Goal: Communication & Community: Answer question/provide support

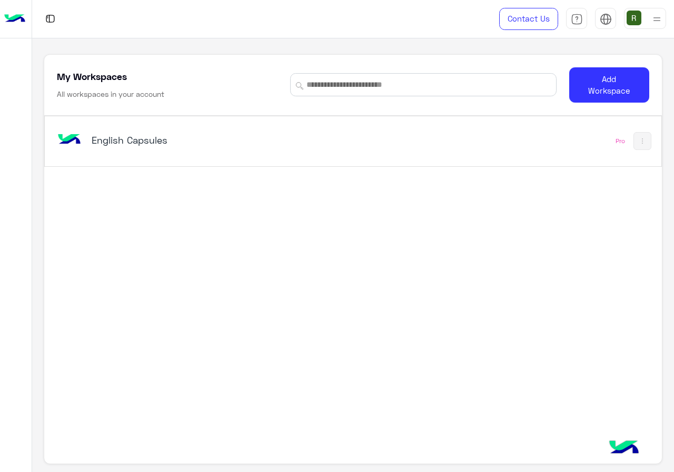
click at [278, 119] on div "English Capsules Pro" at bounding box center [353, 141] width 616 height 50
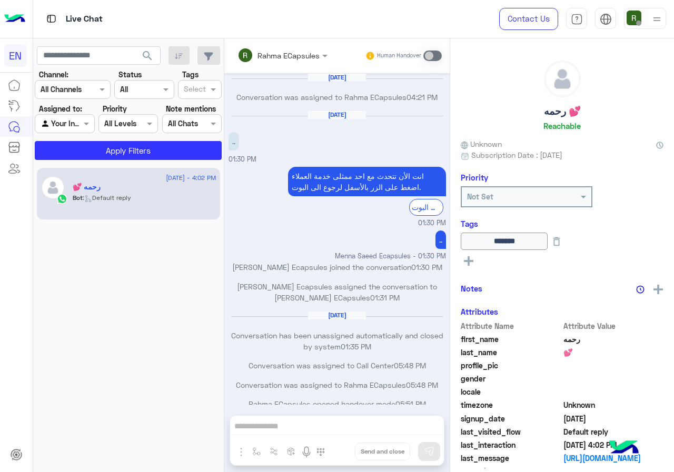
scroll to position [499, 0]
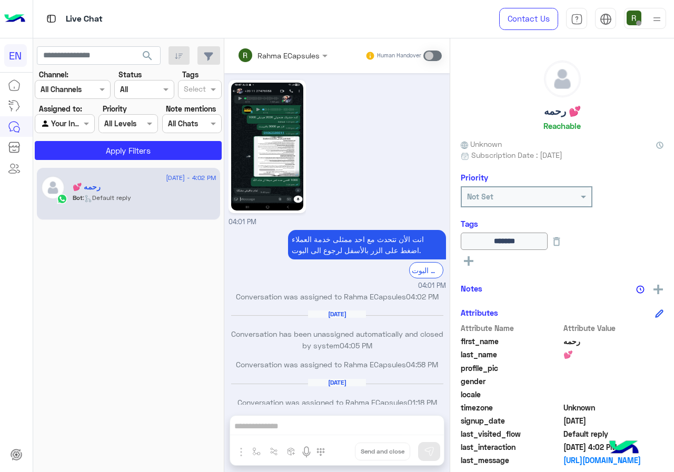
click at [63, 120] on input "text" at bounding box center [53, 124] width 24 height 11
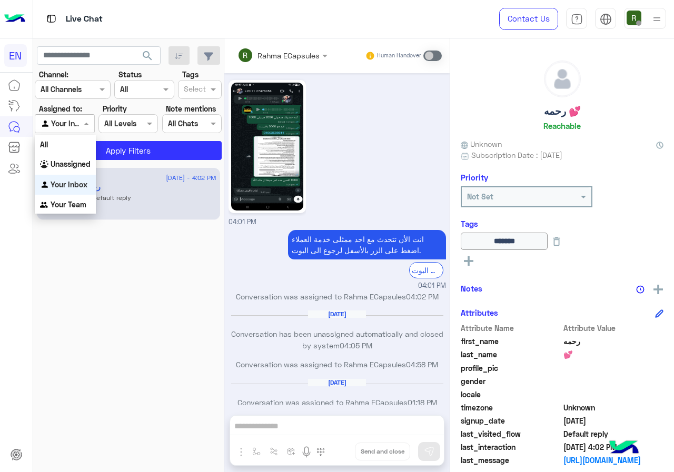
click at [71, 175] on div "Your Inbox" at bounding box center [65, 185] width 61 height 21
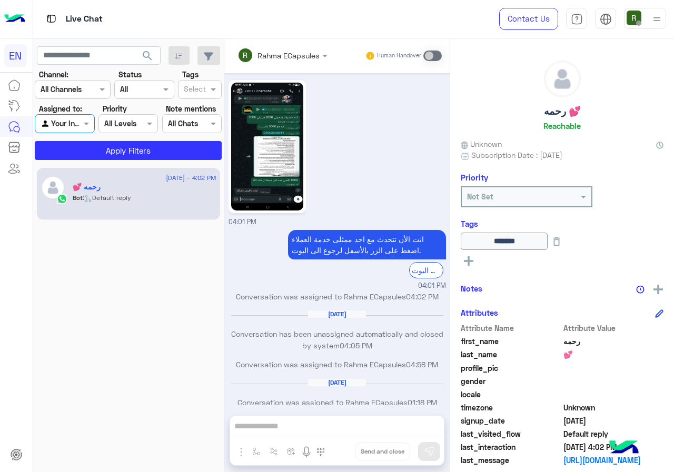
click at [70, 128] on div at bounding box center [64, 123] width 58 height 12
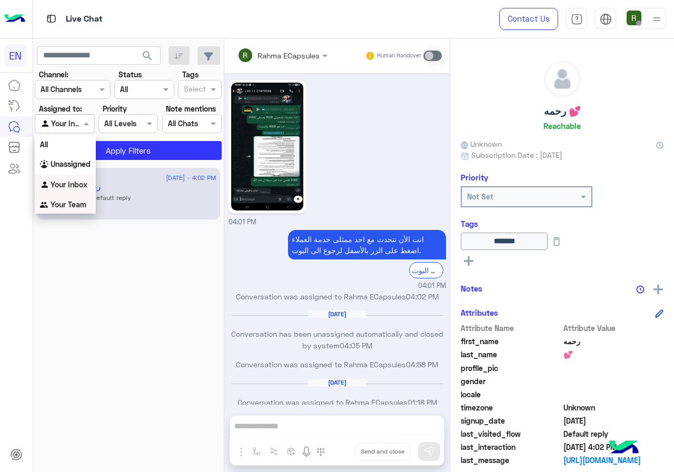
click at [74, 194] on div "Your Inbox" at bounding box center [65, 185] width 61 height 21
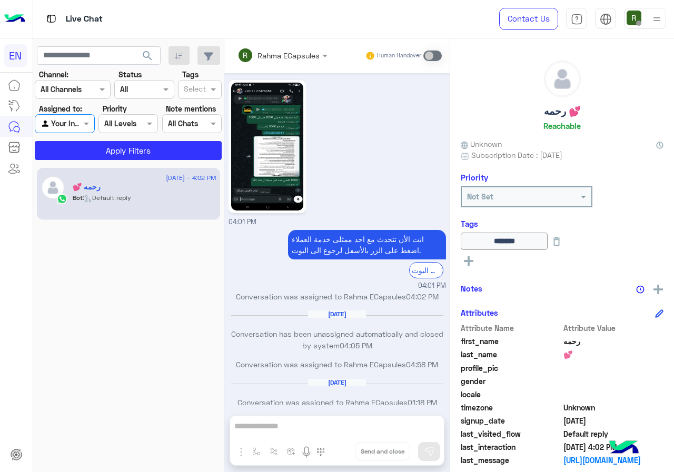
click at [72, 125] on div at bounding box center [64, 123] width 58 height 12
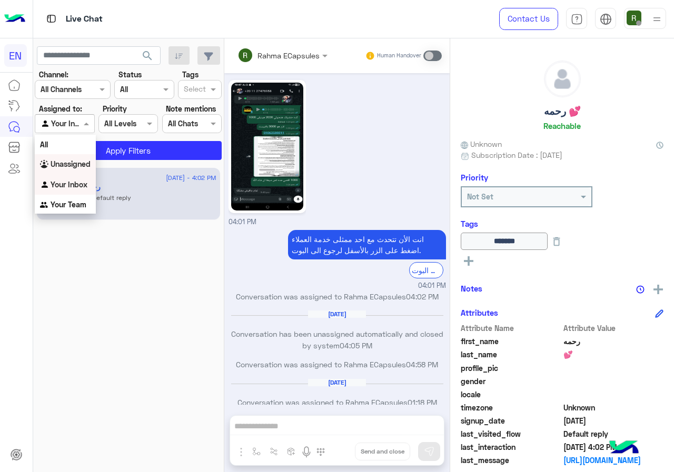
click at [75, 162] on b "Unassigned" at bounding box center [71, 164] width 40 height 9
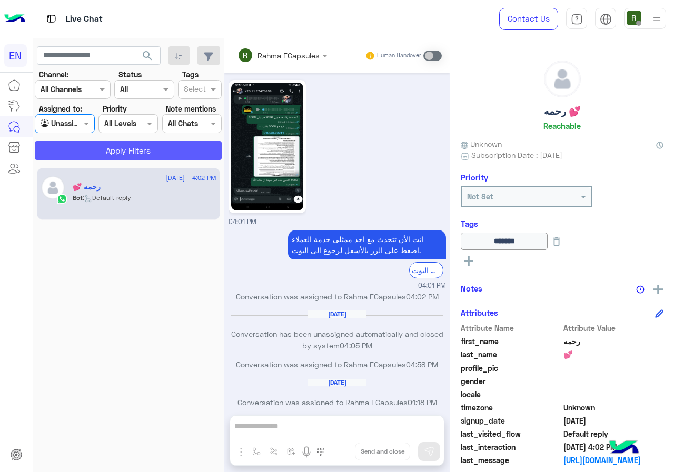
click at [86, 147] on button "Apply Filters" at bounding box center [128, 150] width 187 height 19
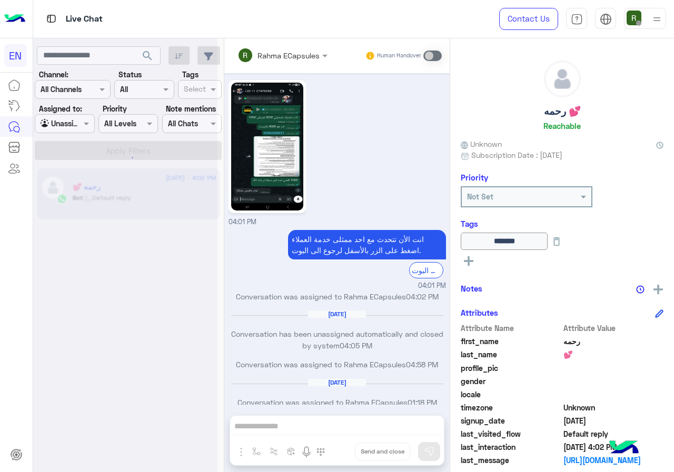
click at [75, 98] on div at bounding box center [125, 240] width 184 height 472
click at [81, 86] on div at bounding box center [125, 240] width 184 height 472
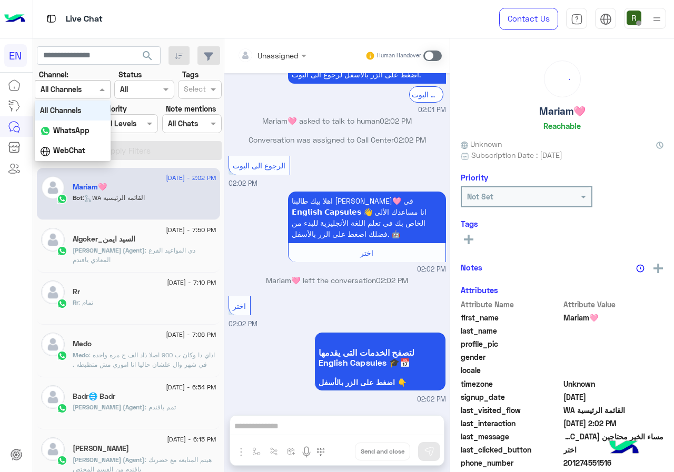
scroll to position [120, 0]
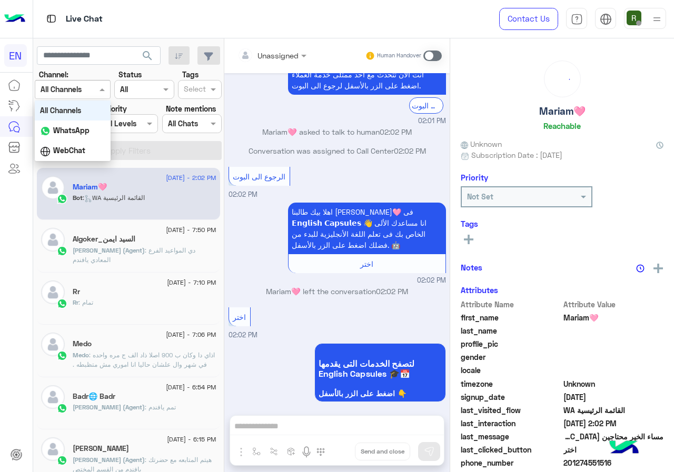
click at [82, 95] on div "All Channels" at bounding box center [61, 89] width 41 height 11
click at [76, 137] on div "WhatsApp" at bounding box center [73, 131] width 76 height 21
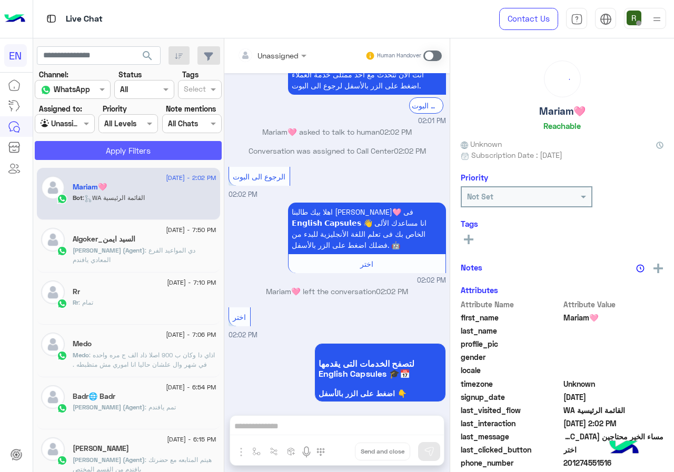
click at [93, 153] on button "Apply Filters" at bounding box center [128, 150] width 187 height 19
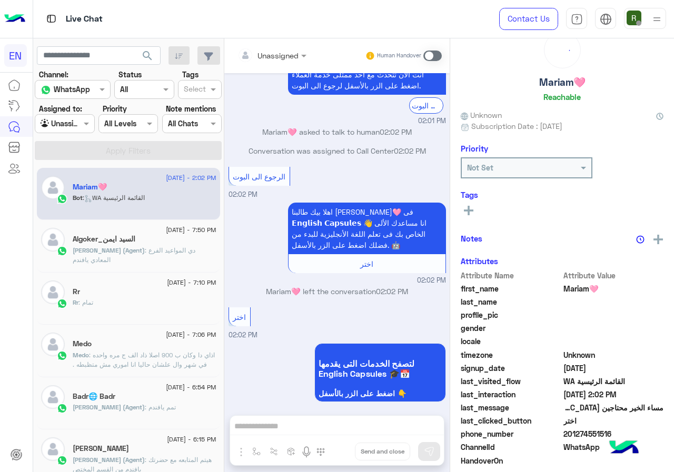
scroll to position [92, 0]
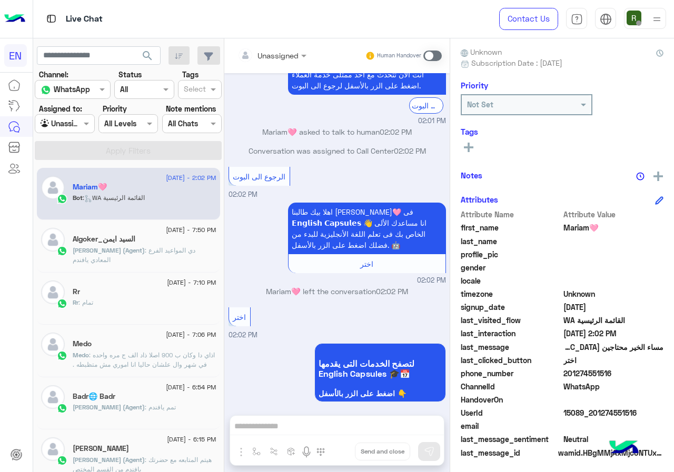
drag, startPoint x: 564, startPoint y: 371, endPoint x: 613, endPoint y: 369, distance: 48.5
click at [613, 369] on span "201274551516" at bounding box center [614, 373] width 101 height 11
click at [584, 380] on div "phone_number [PHONE_NUMBER]" at bounding box center [562, 374] width 203 height 13
drag, startPoint x: 566, startPoint y: 375, endPoint x: 637, endPoint y: 374, distance: 71.1
click at [637, 374] on span "201274551516" at bounding box center [614, 373] width 101 height 11
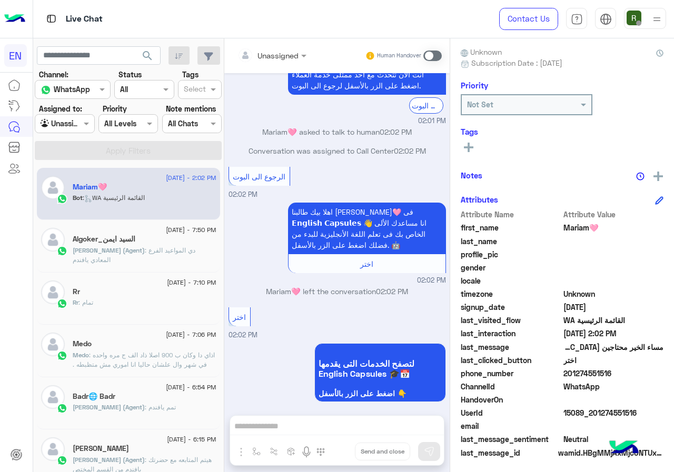
copy span "01274551516"
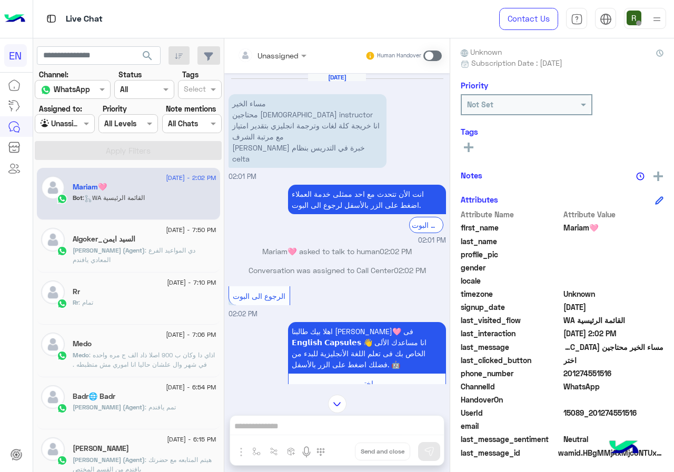
click at [314, 430] on div "Unassigned Human Handover [DATE] مساء الخير محتاجين English instructor انا خريج…" at bounding box center [336, 257] width 225 height 438
click at [430, 56] on span at bounding box center [432, 56] width 18 height 11
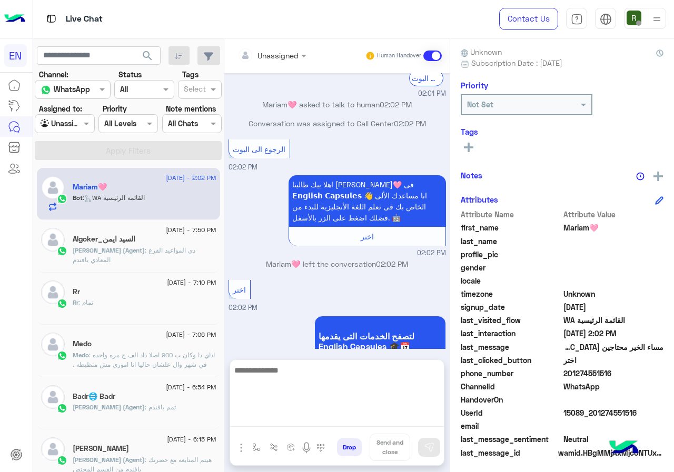
click at [280, 419] on textarea at bounding box center [337, 395] width 214 height 63
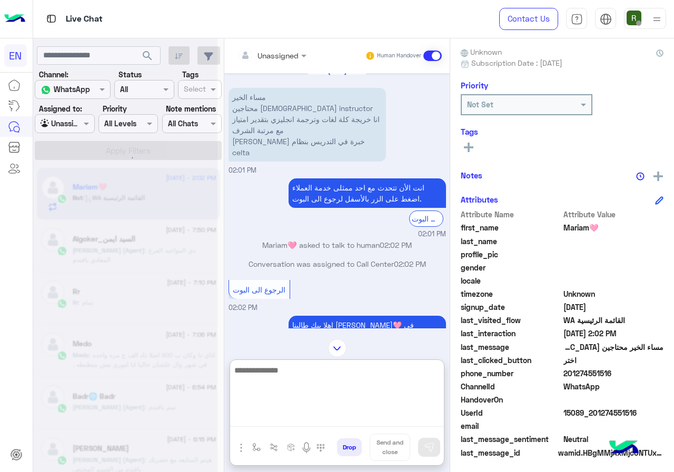
scroll to position [0, 0]
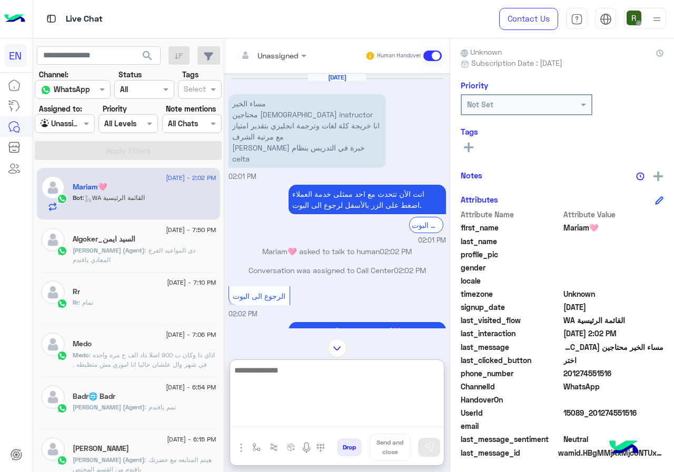
click at [298, 390] on textarea at bounding box center [337, 395] width 214 height 63
type textarea "*"
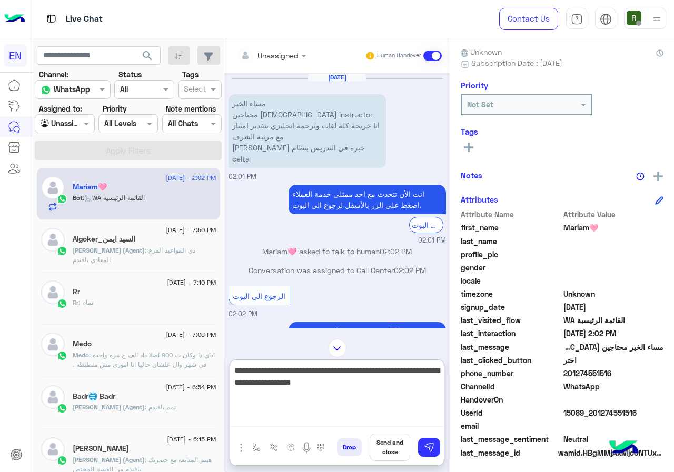
click at [342, 388] on textarea "**********" at bounding box center [337, 395] width 214 height 63
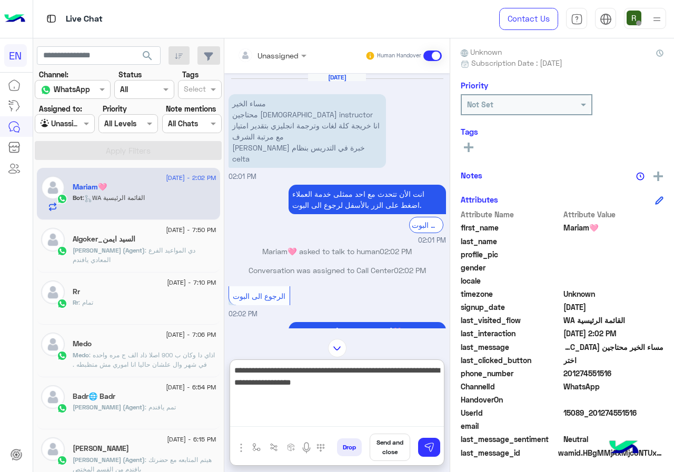
click at [342, 388] on textarea "**********" at bounding box center [337, 395] width 214 height 63
drag, startPoint x: 317, startPoint y: 384, endPoint x: 442, endPoint y: 386, distance: 124.8
click at [442, 386] on textarea "**********" at bounding box center [337, 395] width 214 height 63
click at [415, 381] on textarea "**********" at bounding box center [337, 395] width 214 height 63
click at [437, 373] on textarea "**********" at bounding box center [337, 395] width 214 height 63
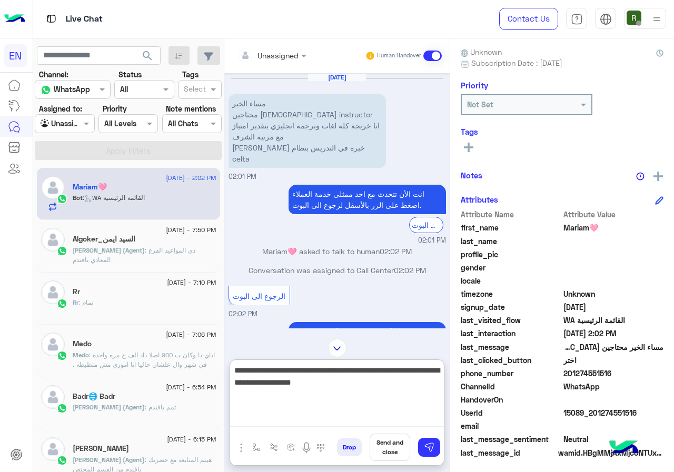
click at [437, 373] on textarea "**********" at bounding box center [337, 395] width 214 height 63
drag, startPoint x: 437, startPoint y: 373, endPoint x: 429, endPoint y: 388, distance: 16.7
click at [429, 388] on textarea "**********" at bounding box center [337, 395] width 214 height 63
type textarea "**********"
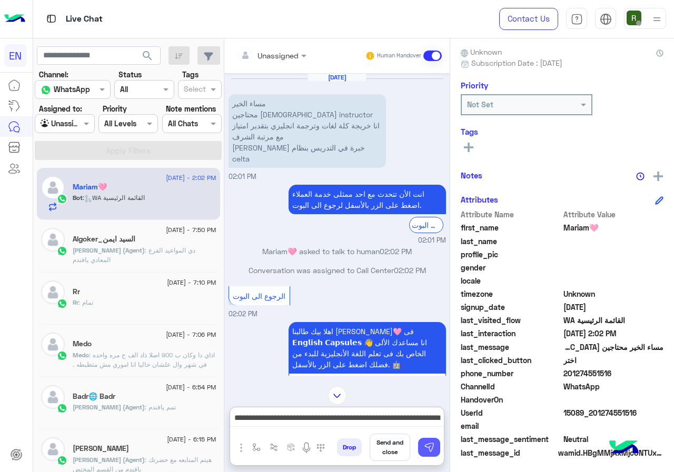
click at [426, 447] on img at bounding box center [429, 447] width 11 height 11
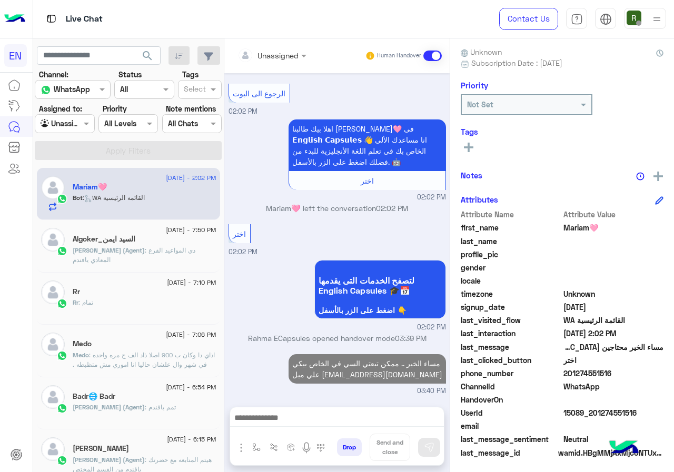
scroll to position [203, 0]
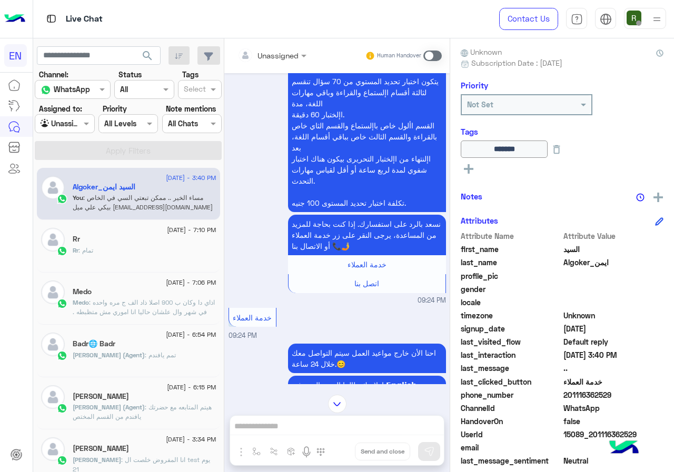
scroll to position [1128, 0]
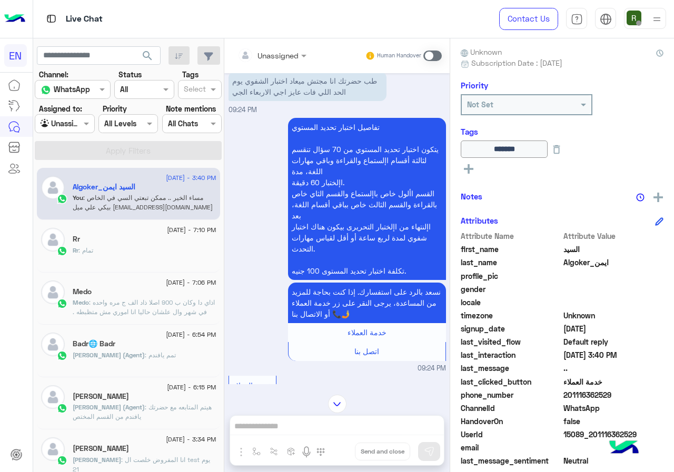
click at [74, 129] on div at bounding box center [64, 123] width 58 height 12
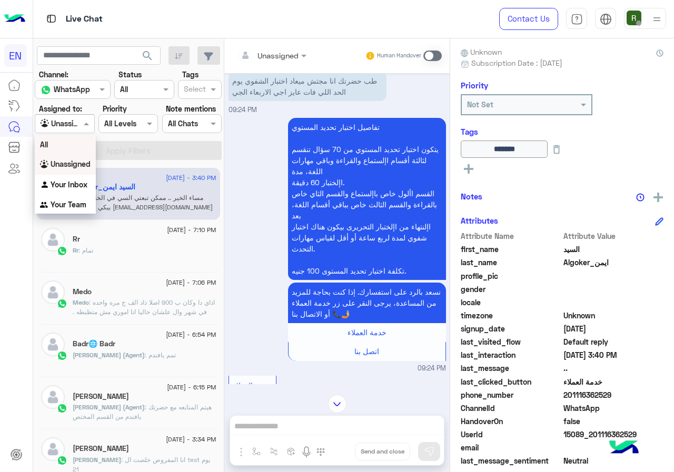
click at [133, 244] on div "Rr" at bounding box center [145, 240] width 144 height 11
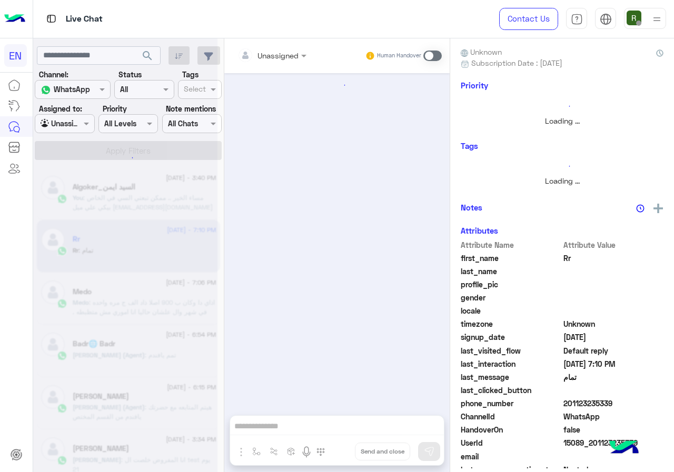
scroll to position [580, 0]
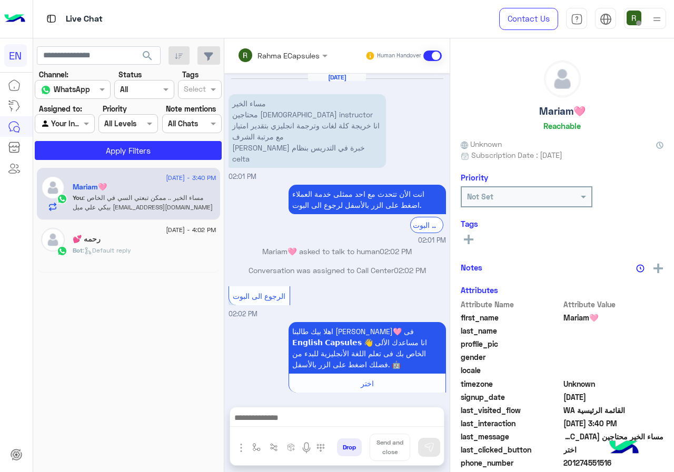
scroll to position [222, 0]
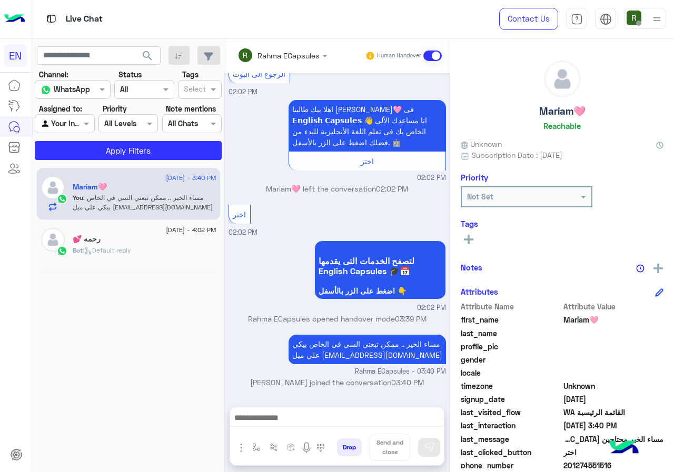
click at [276, 47] on div "Rahma ECapsules" at bounding box center [279, 55] width 82 height 21
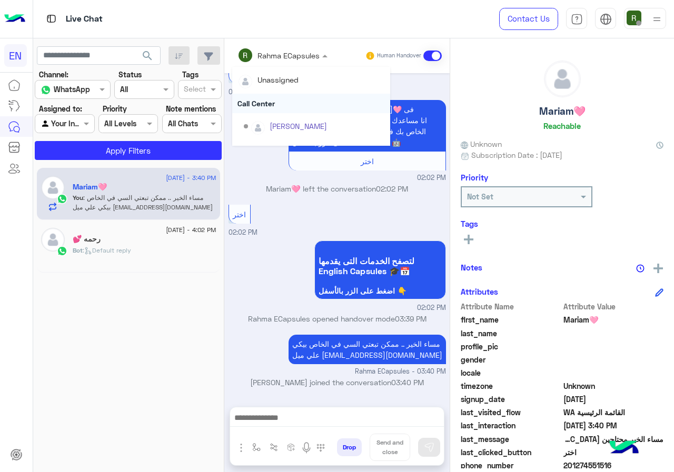
click at [288, 109] on div "Call Center" at bounding box center [311, 103] width 158 height 19
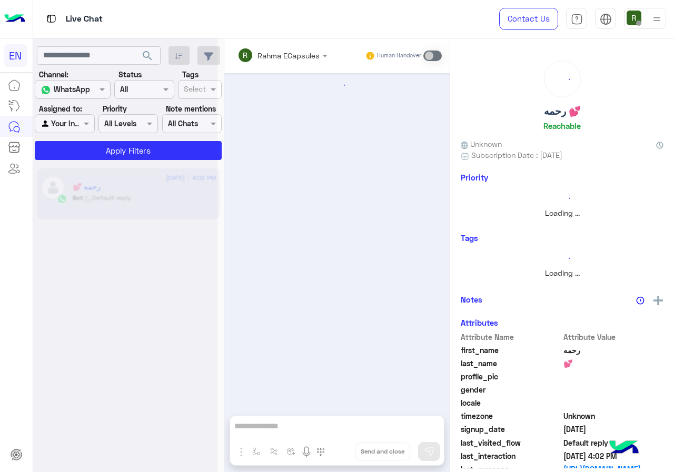
click at [87, 129] on div at bounding box center [125, 240] width 184 height 472
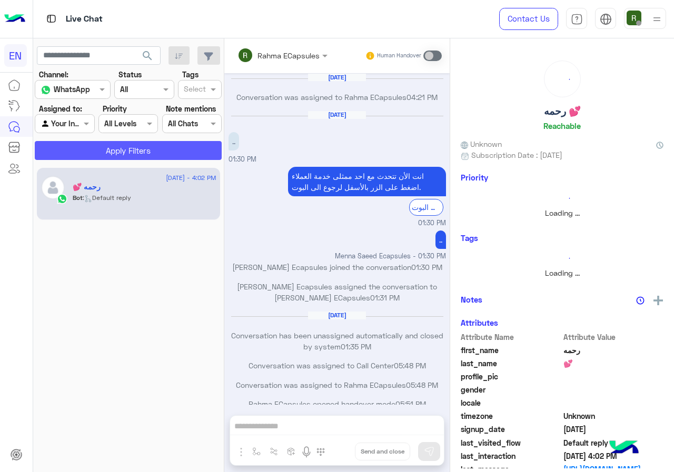
scroll to position [510, 0]
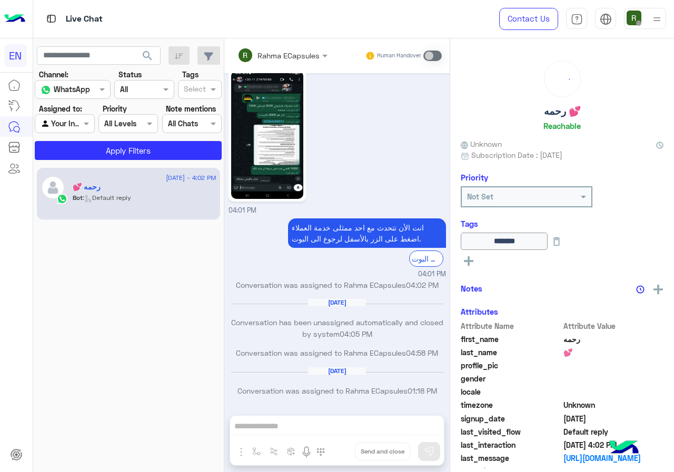
click at [82, 134] on section "Channel: Channel WhatsApp Status Channel All Tags Select Assigned to: Agent Fil…" at bounding box center [128, 114] width 175 height 91
click at [81, 130] on div "Your Inbox" at bounding box center [61, 124] width 40 height 12
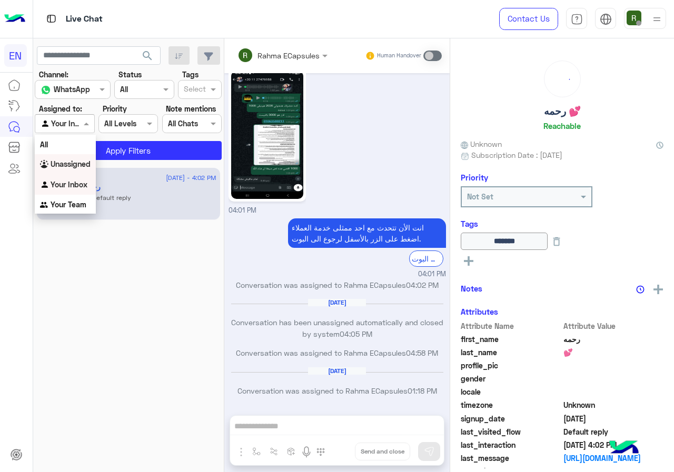
click at [80, 156] on div "Unassigned" at bounding box center [65, 164] width 61 height 21
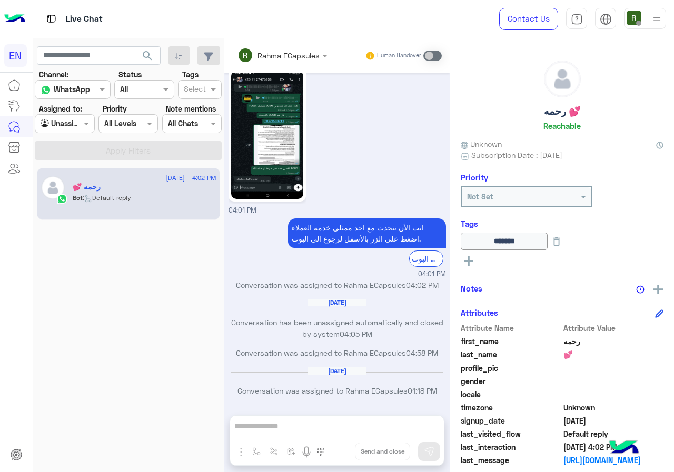
click at [148, 64] on button "search" at bounding box center [148, 57] width 26 height 23
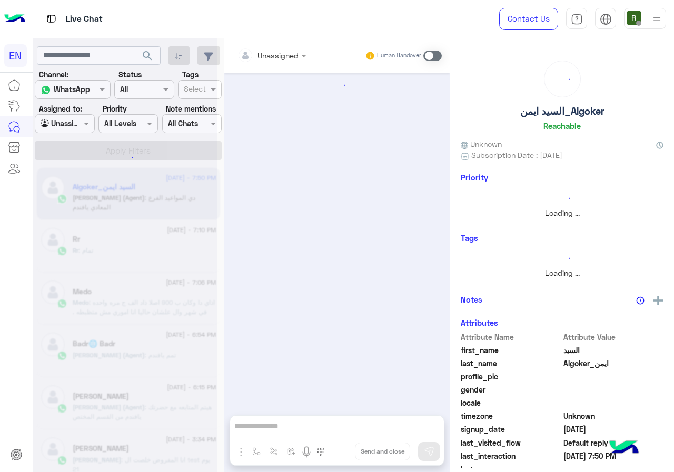
scroll to position [1172, 0]
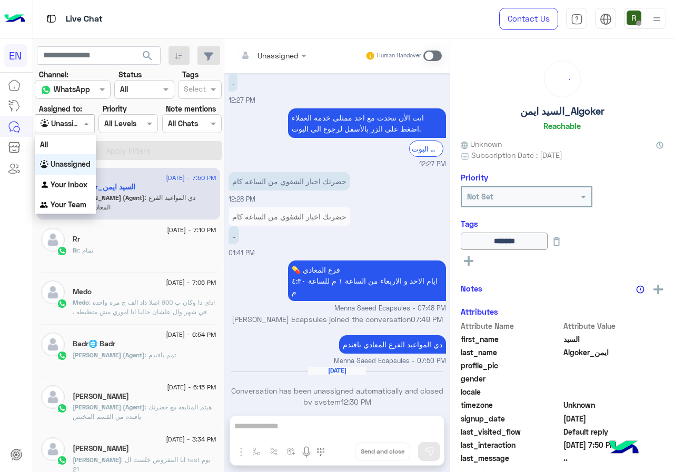
click at [78, 129] on div "Unassigned" at bounding box center [61, 124] width 40 height 12
click at [73, 199] on div "Your Team" at bounding box center [65, 205] width 61 height 21
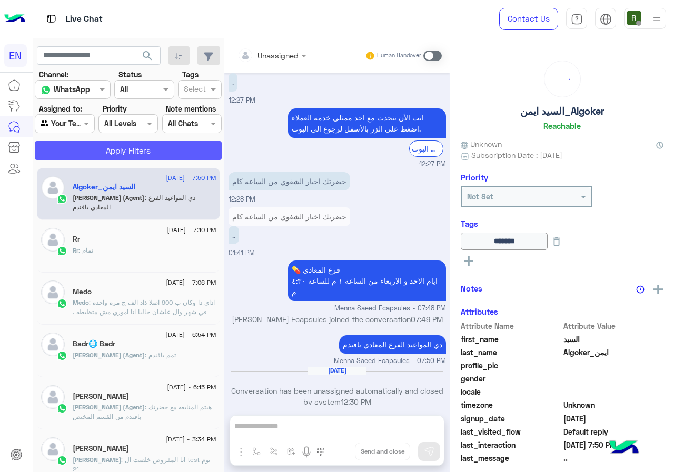
click at [86, 155] on button "Apply Filters" at bounding box center [128, 150] width 187 height 19
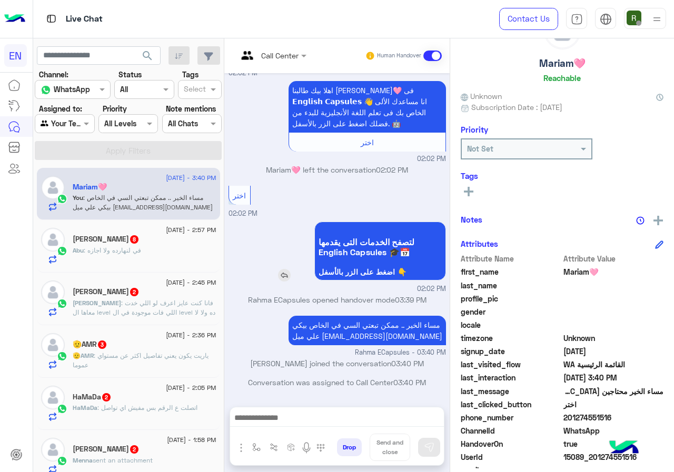
scroll to position [95, 0]
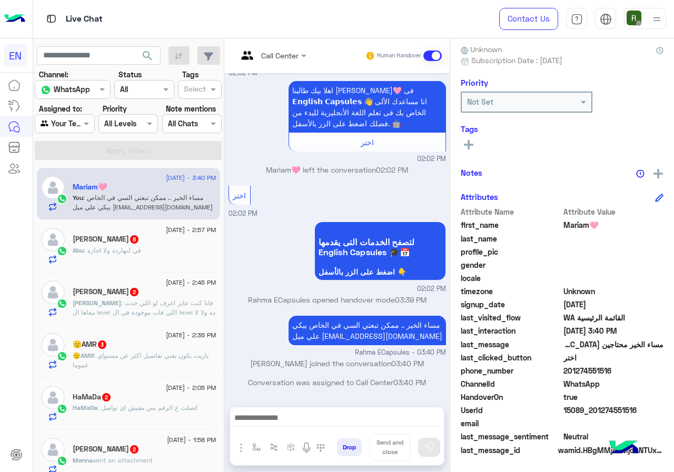
click at [167, 244] on div "Abu Musab Alzamzami 8" at bounding box center [145, 240] width 144 height 11
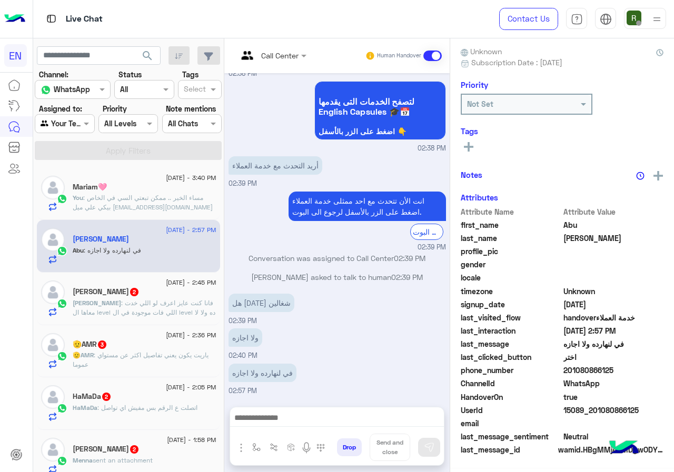
scroll to position [92, 0]
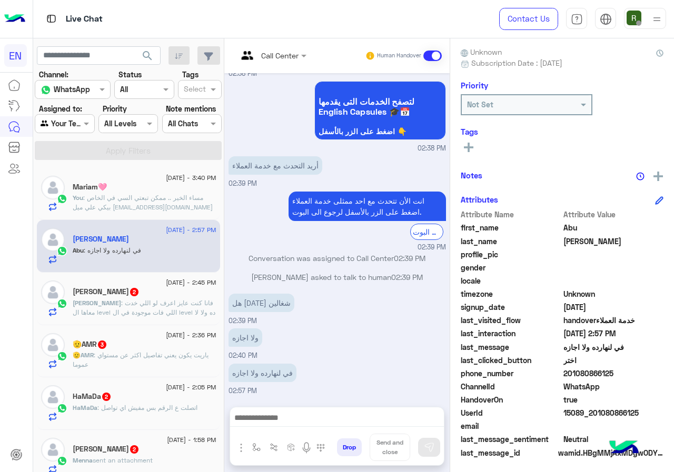
drag, startPoint x: 597, startPoint y: 368, endPoint x: 659, endPoint y: 376, distance: 62.1
click at [659, 376] on span "201080866125" at bounding box center [614, 373] width 101 height 11
copy span "01080866125"
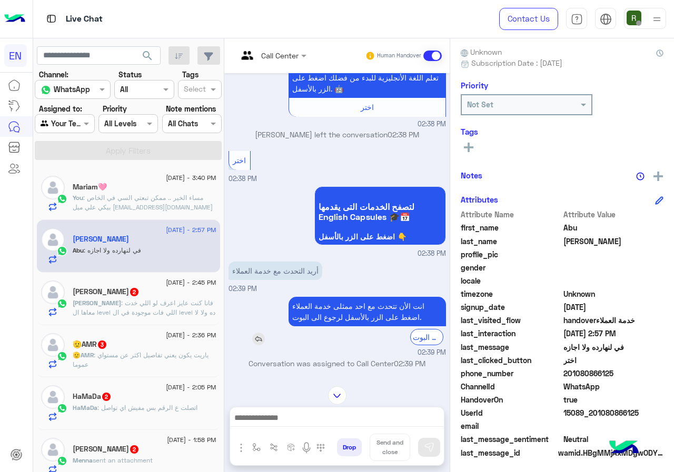
scroll to position [468, 0]
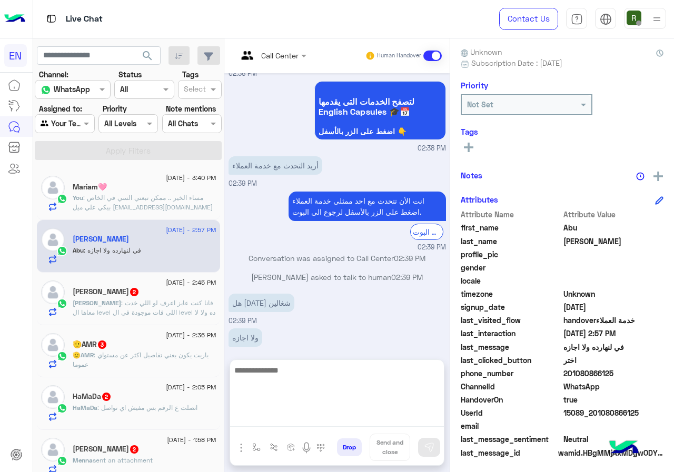
click at [308, 424] on textarea at bounding box center [337, 395] width 214 height 63
type textarea "*"
type textarea "**********"
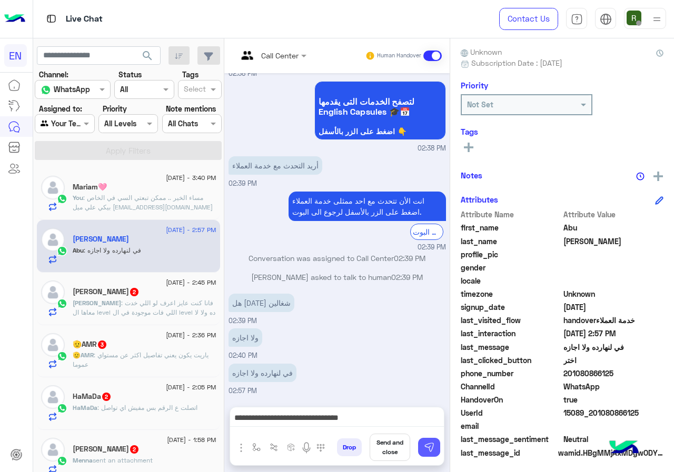
click at [435, 446] on img at bounding box center [429, 447] width 11 height 11
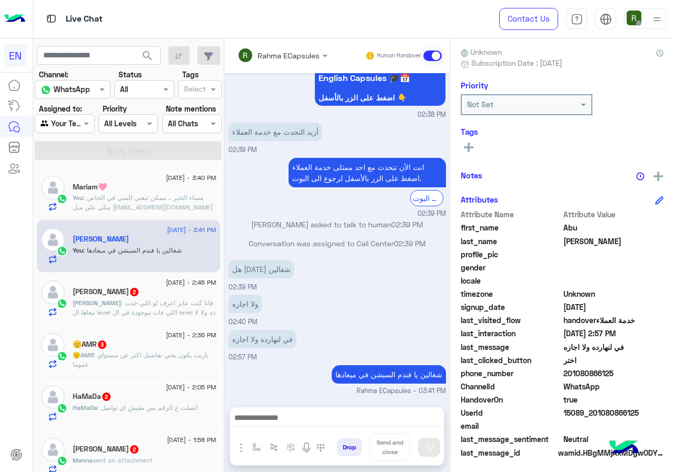
scroll to position [521, 0]
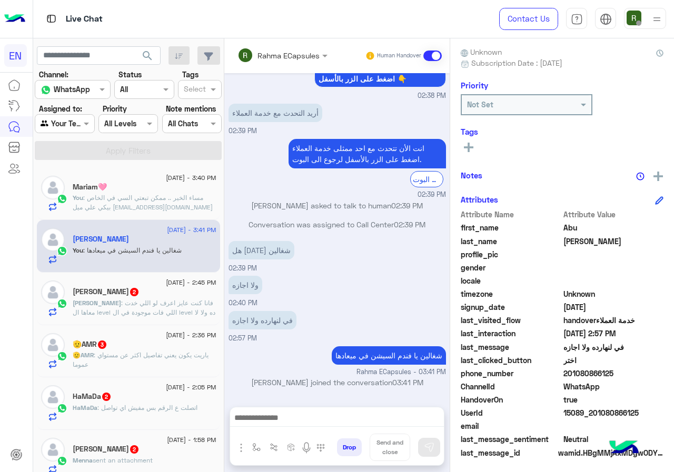
click at [143, 302] on span ": فانا كنت عايز اعرف لو اللي خدت معاها ال level اللي فات موجودة في ال level ده …" at bounding box center [144, 307] width 143 height 17
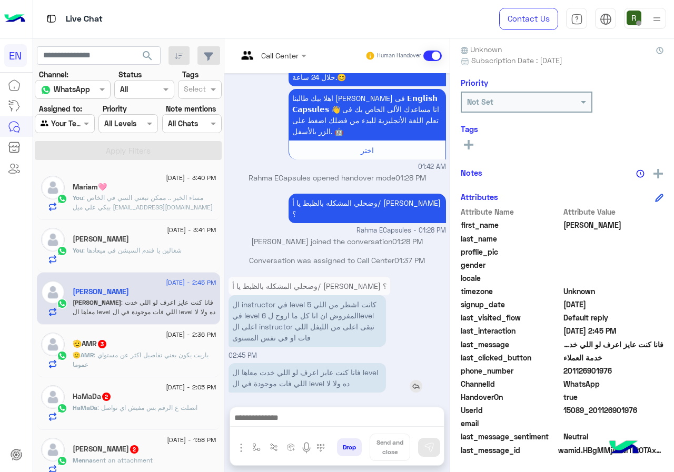
scroll to position [717, 0]
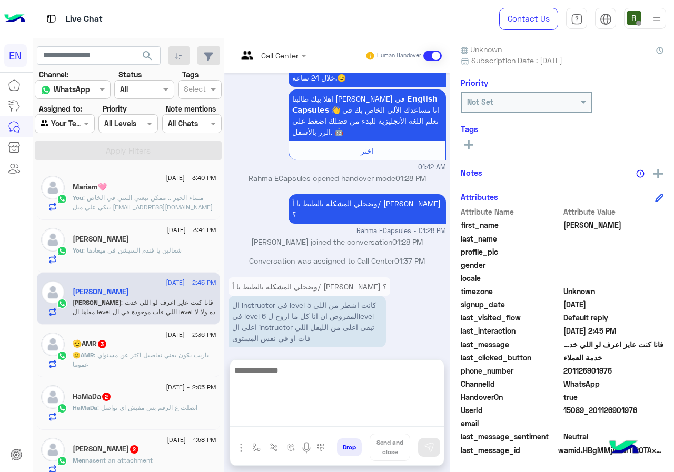
click at [377, 416] on textarea at bounding box center [337, 395] width 214 height 63
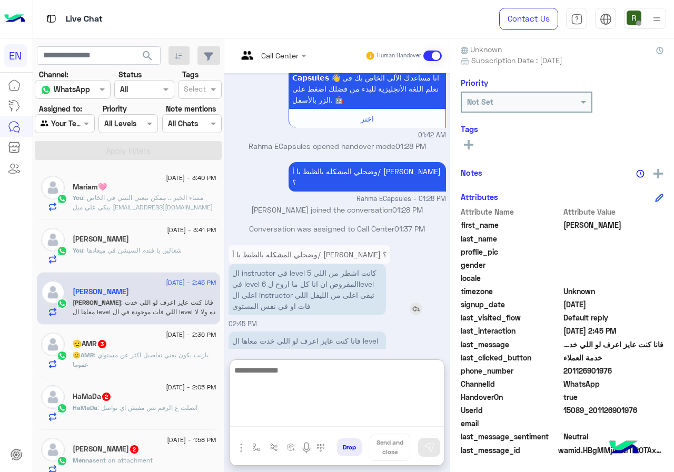
scroll to position [764, 0]
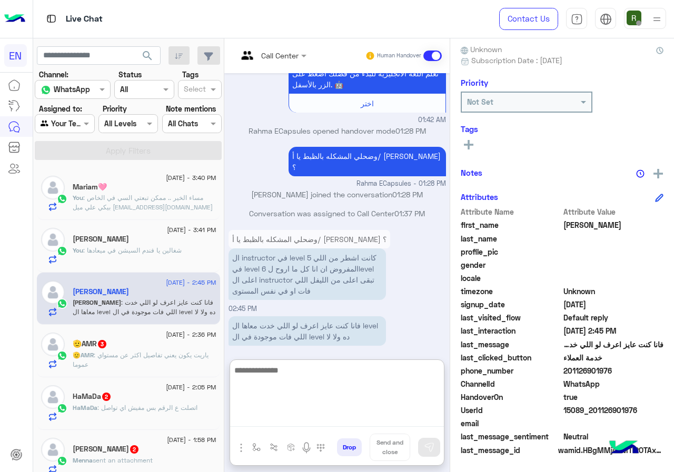
click at [399, 387] on textarea at bounding box center [337, 395] width 214 height 63
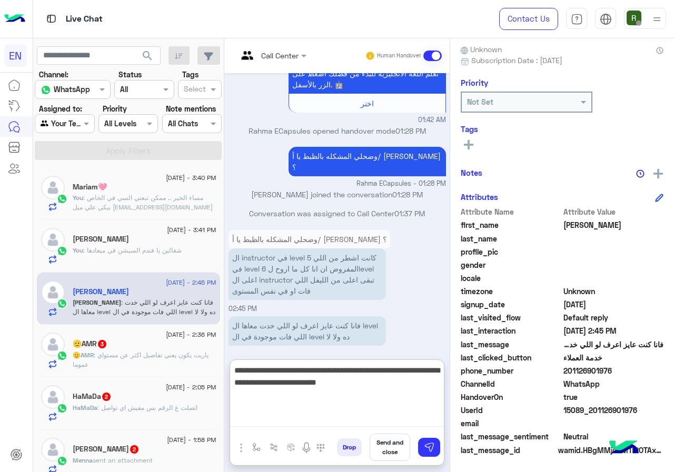
type textarea "**********"
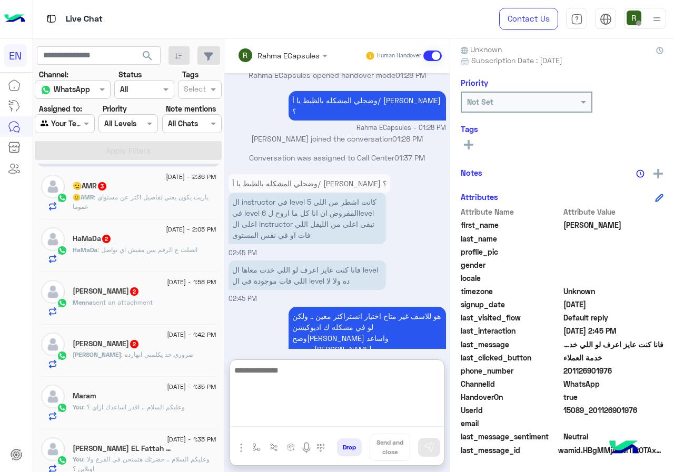
scroll to position [105, 0]
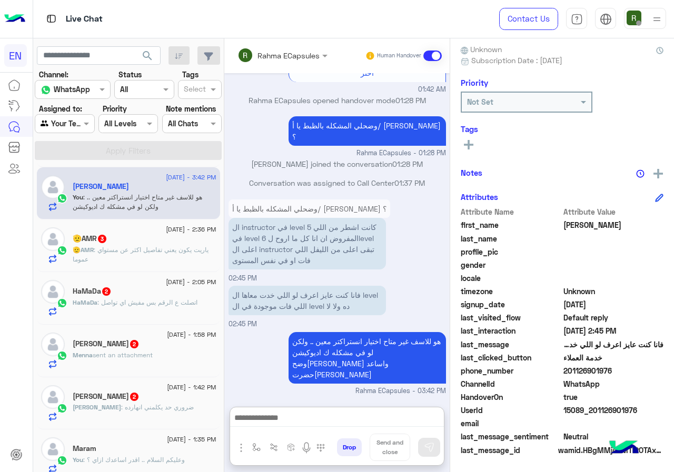
click at [183, 253] on span ": ياريت يكون يعني تفاصيل اكثر عن مستواي عموما" at bounding box center [141, 254] width 136 height 17
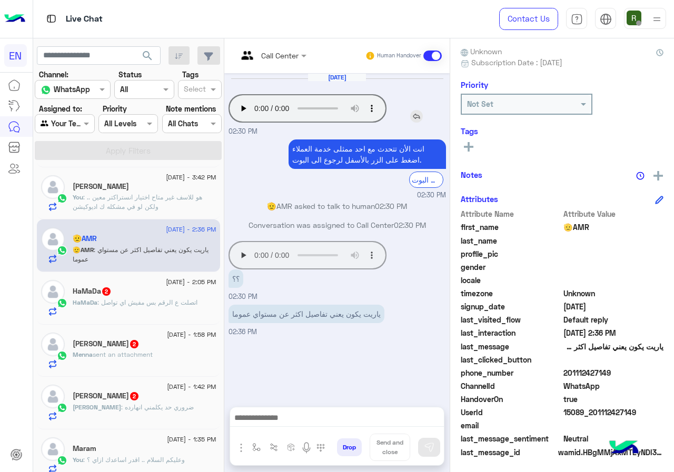
scroll to position [95, 0]
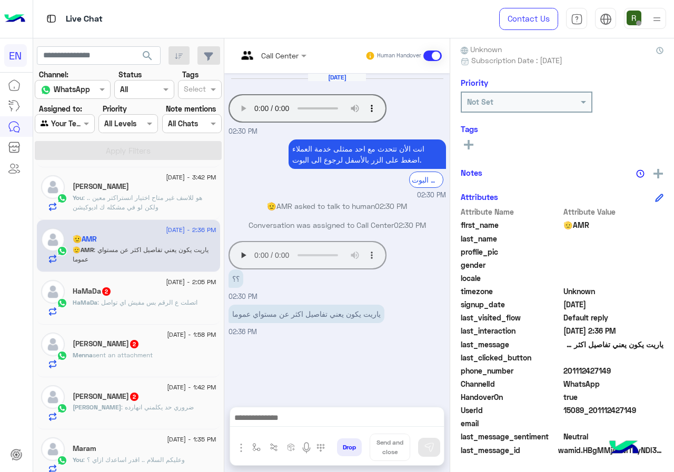
drag, startPoint x: 599, startPoint y: 372, endPoint x: 666, endPoint y: 368, distance: 67.0
click at [664, 368] on span "201112427149" at bounding box center [614, 371] width 101 height 11
copy span "01112427149"
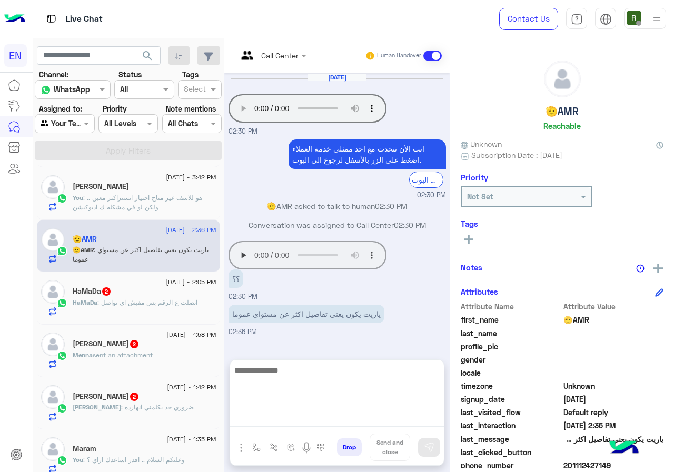
click at [331, 418] on textarea at bounding box center [337, 395] width 214 height 63
type textarea "**********"
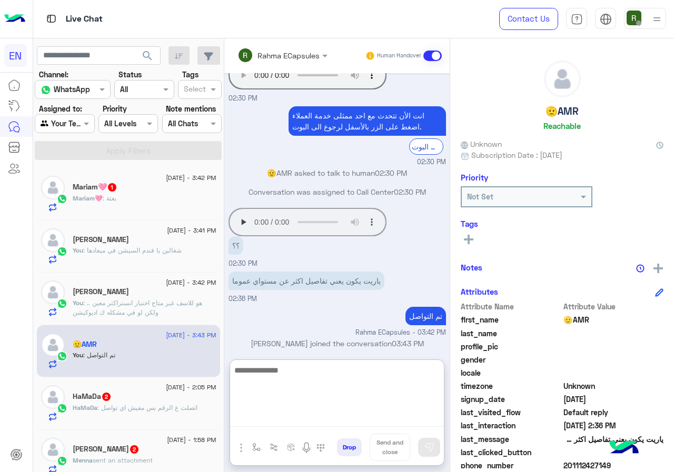
scroll to position [52, 0]
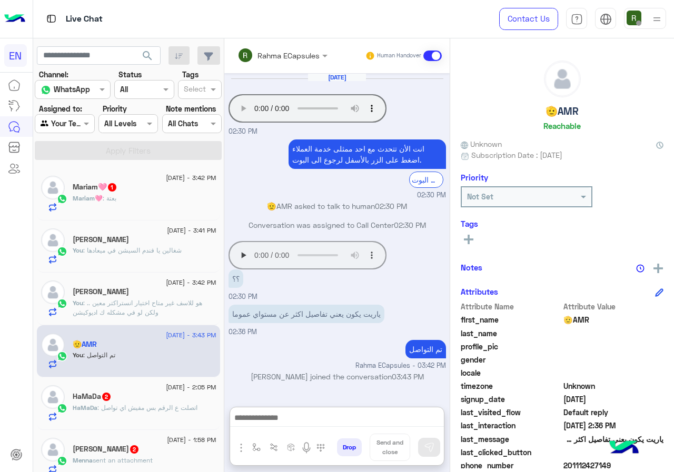
click at [190, 199] on div "Mariam🩷 : بعتة" at bounding box center [145, 203] width 144 height 18
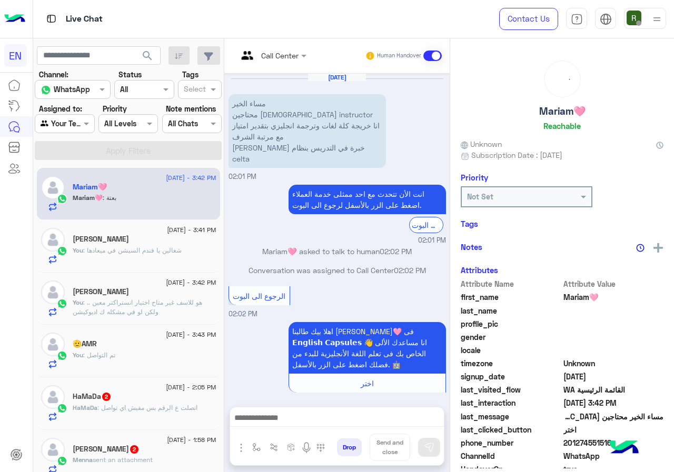
scroll to position [277, 0]
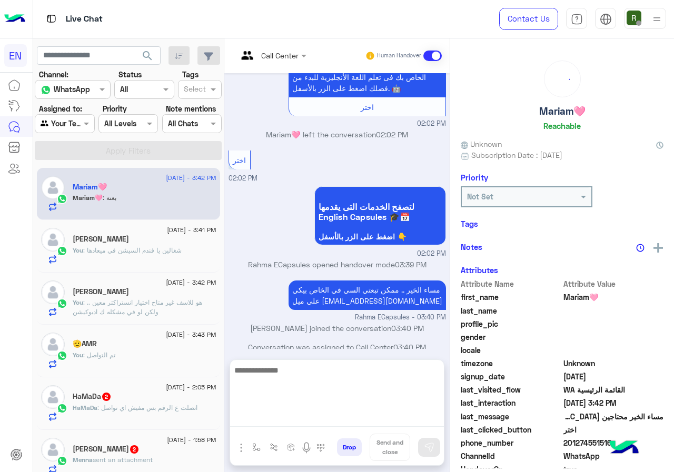
click at [336, 412] on textarea at bounding box center [337, 395] width 214 height 63
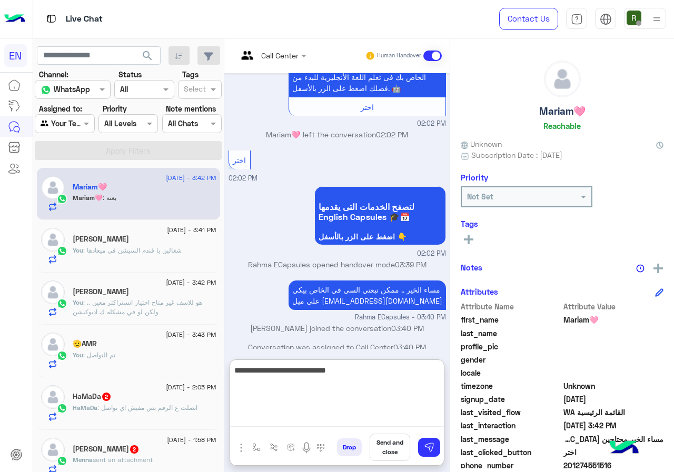
type textarea "**********"
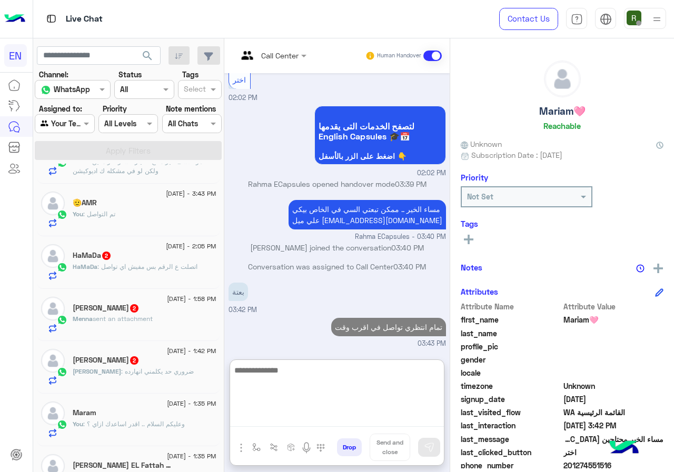
scroll to position [158, 0]
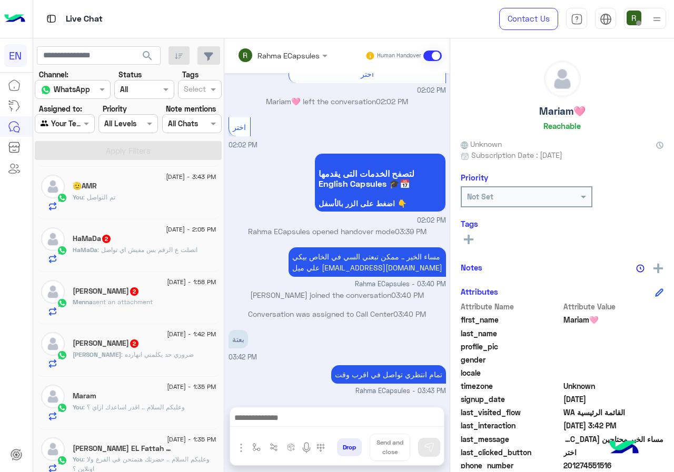
click at [168, 254] on p "HaMaDa : اتصلت ع الرقم بس مفيش اي تواصل" at bounding box center [135, 249] width 125 height 9
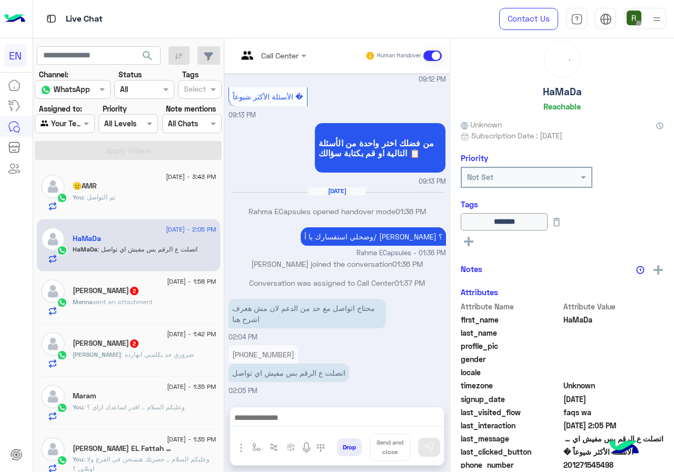
scroll to position [114, 0]
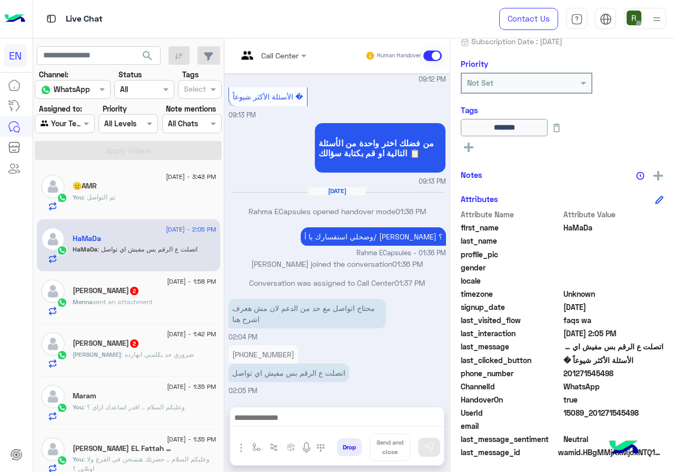
drag, startPoint x: 600, startPoint y: 370, endPoint x: 664, endPoint y: 380, distance: 65.0
click at [664, 380] on div "phone_number 201271545498" at bounding box center [562, 374] width 203 height 13
copy span "01271545498"
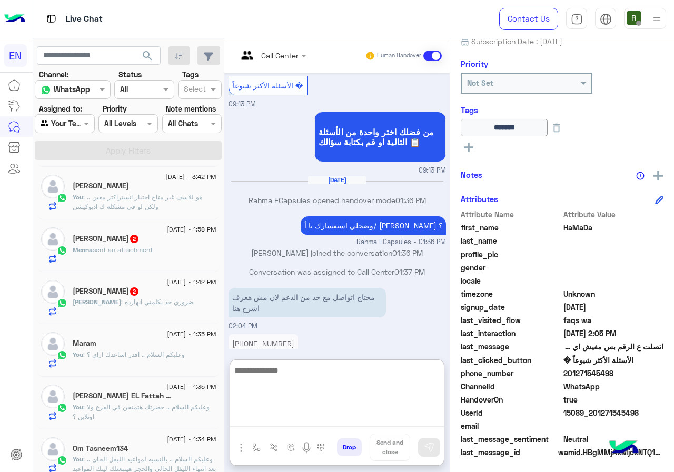
click at [346, 423] on textarea at bounding box center [337, 395] width 214 height 63
type textarea "**********"
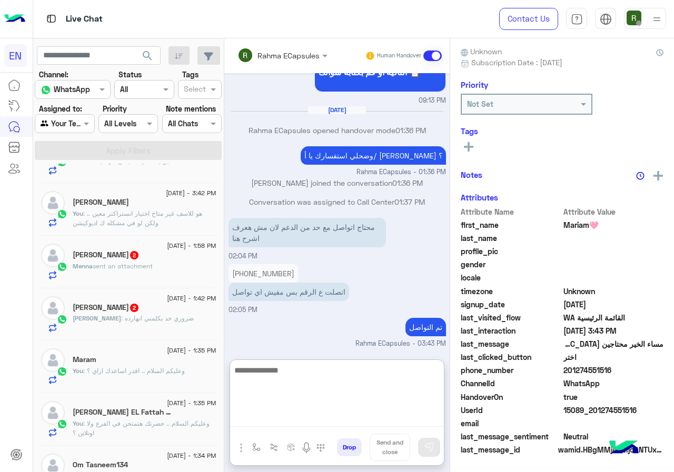
scroll to position [158, 0]
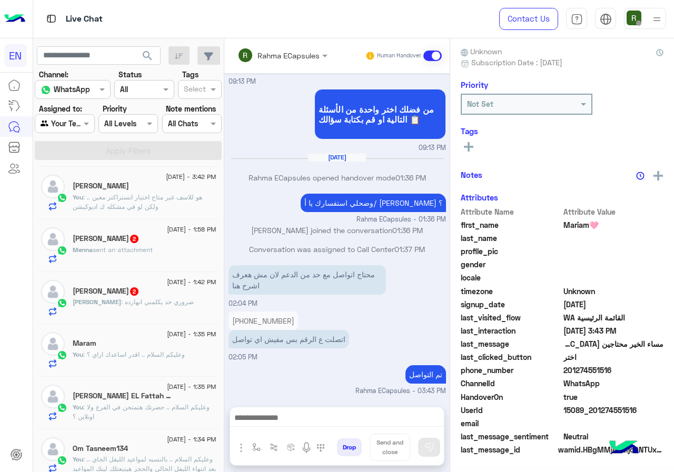
click at [174, 241] on div "Menna Falham 2" at bounding box center [145, 239] width 144 height 11
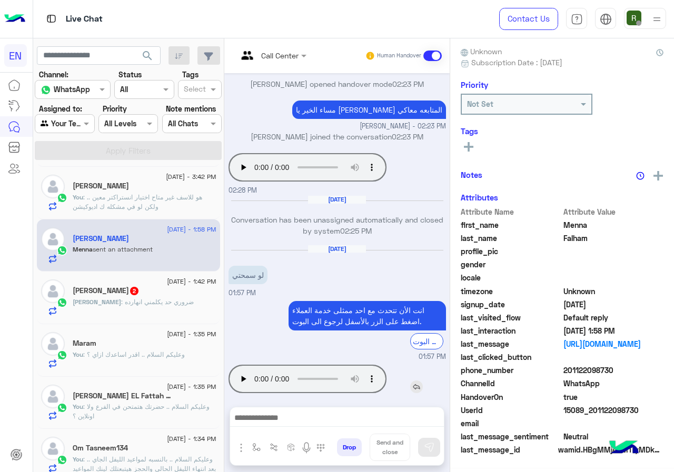
scroll to position [95, 0]
click at [260, 372] on div "Jun 25, 2025 مساء الخير 🌚 اهلا بيك طالبنا العزيز Menna فى 𝗘𝗻𝗴𝗹𝗶𝘀𝗵 𝗖𝗮𝗽𝘀𝘂𝗹𝗲𝘀 👋 ان…" at bounding box center [336, 234] width 225 height 323
drag, startPoint x: 602, startPoint y: 369, endPoint x: 659, endPoint y: 366, distance: 57.5
click at [659, 366] on span "201122098730" at bounding box center [614, 371] width 101 height 11
click at [631, 373] on span "201122098730" at bounding box center [614, 371] width 101 height 11
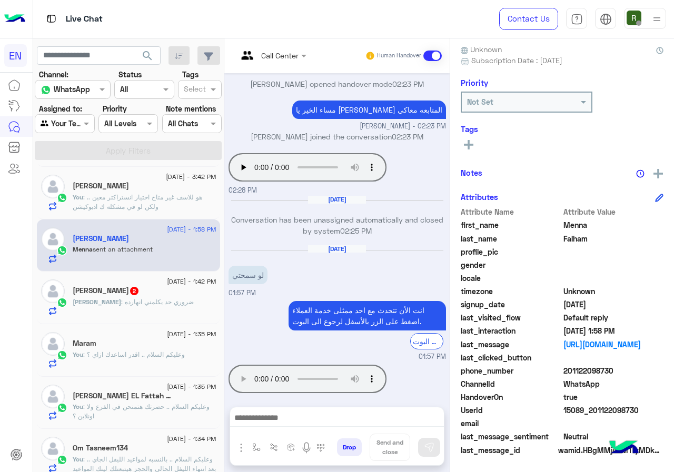
drag, startPoint x: 599, startPoint y: 369, endPoint x: 657, endPoint y: 367, distance: 58.0
click at [657, 367] on span "201122098730" at bounding box center [614, 371] width 101 height 11
copy span "01122098730"
click at [308, 428] on div at bounding box center [337, 421] width 214 height 26
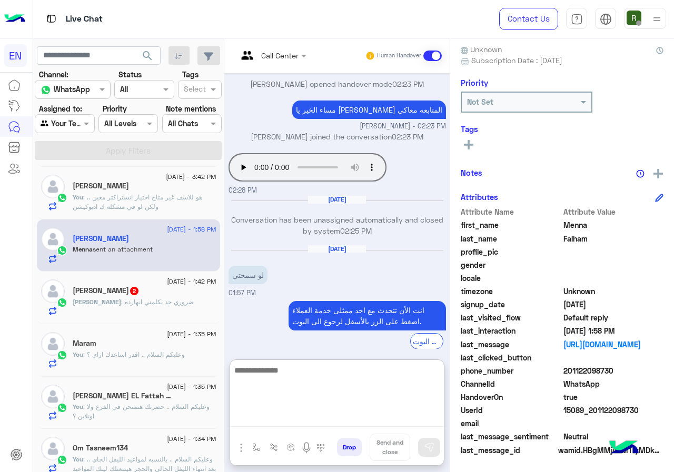
click at [309, 416] on textarea at bounding box center [337, 395] width 214 height 63
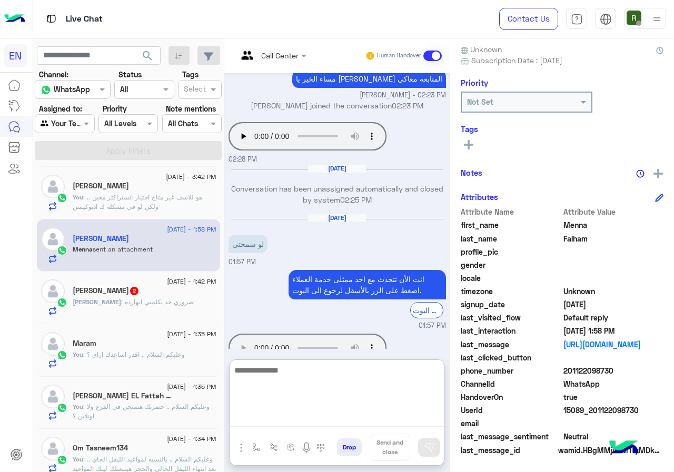
scroll to position [995, 0]
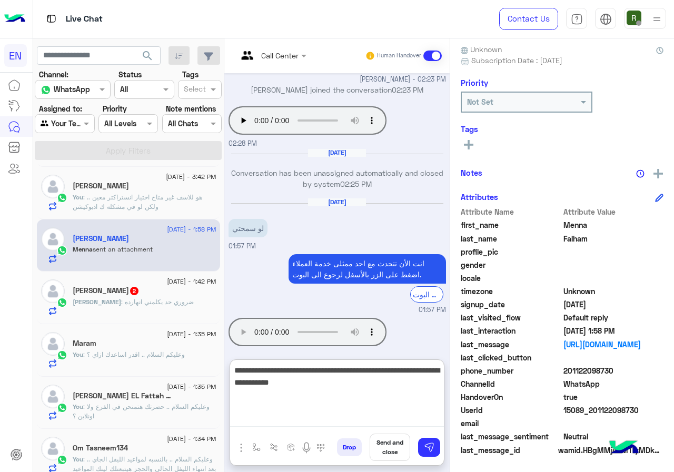
type textarea "**********"
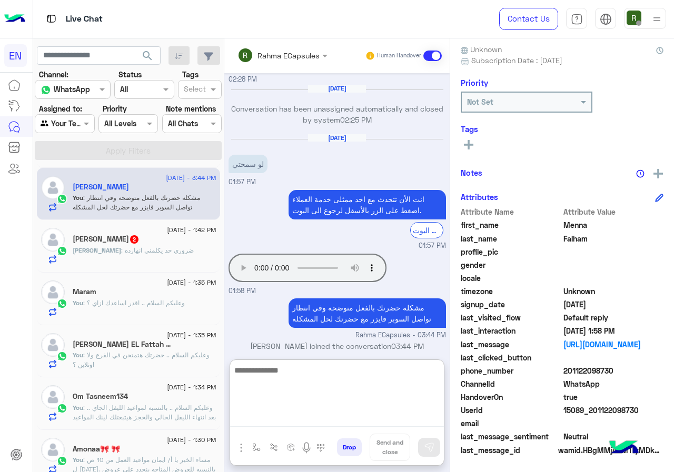
scroll to position [211, 0]
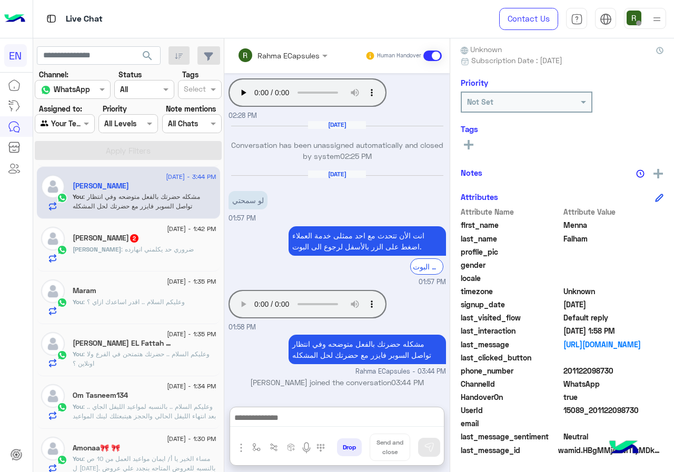
click at [169, 259] on div "Mohamed : ضروري حد يكلمني انهارده" at bounding box center [145, 254] width 144 height 18
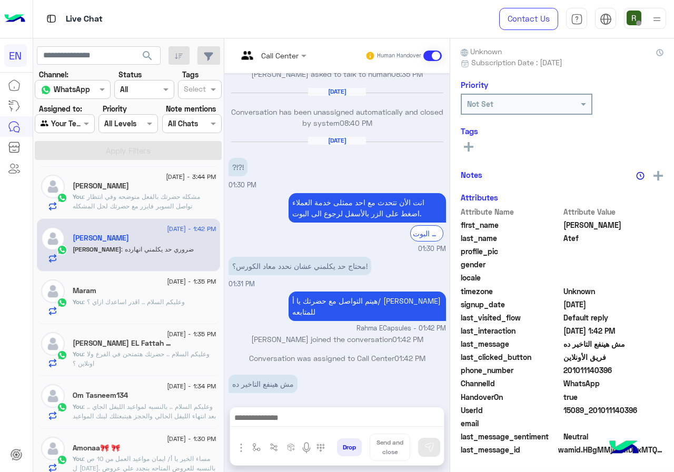
scroll to position [92, 0]
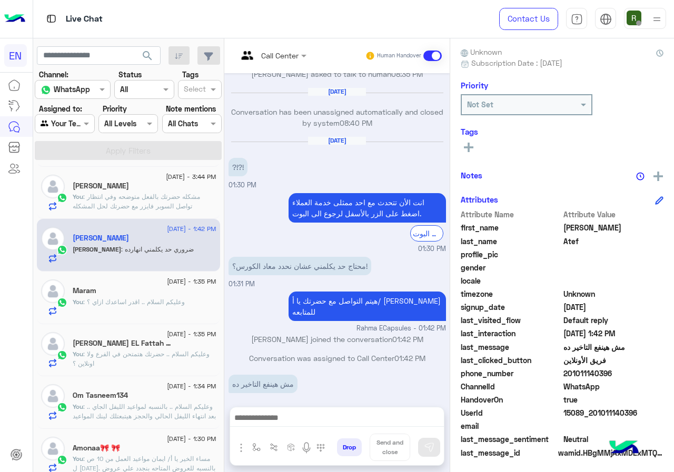
drag, startPoint x: 599, startPoint y: 372, endPoint x: 644, endPoint y: 370, distance: 45.3
click at [644, 370] on span "201011140396" at bounding box center [614, 373] width 101 height 11
copy span "01011140396"
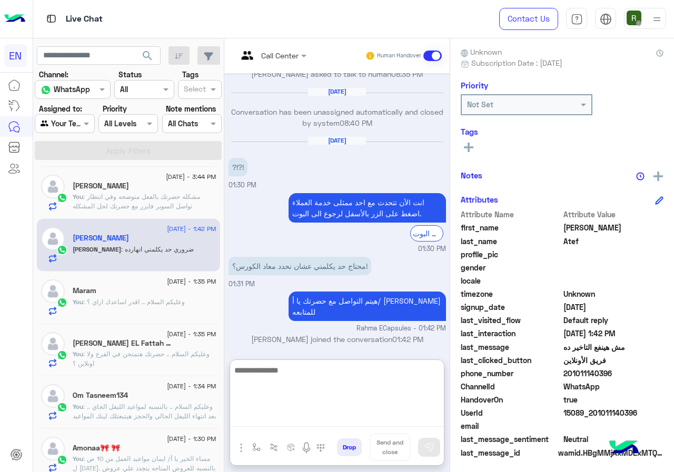
click at [315, 413] on textarea at bounding box center [337, 395] width 214 height 63
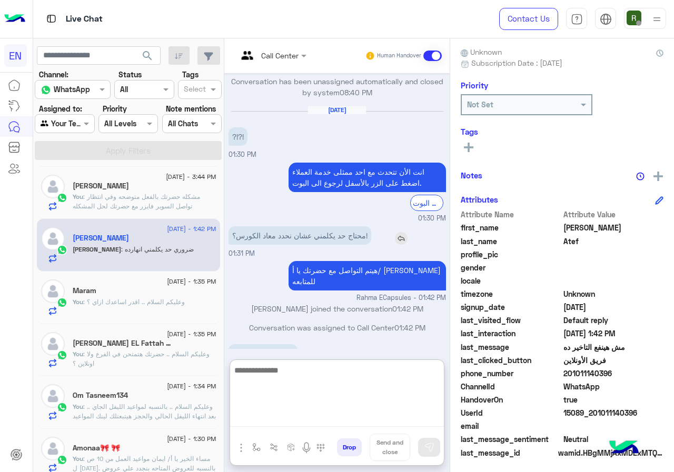
scroll to position [550, 0]
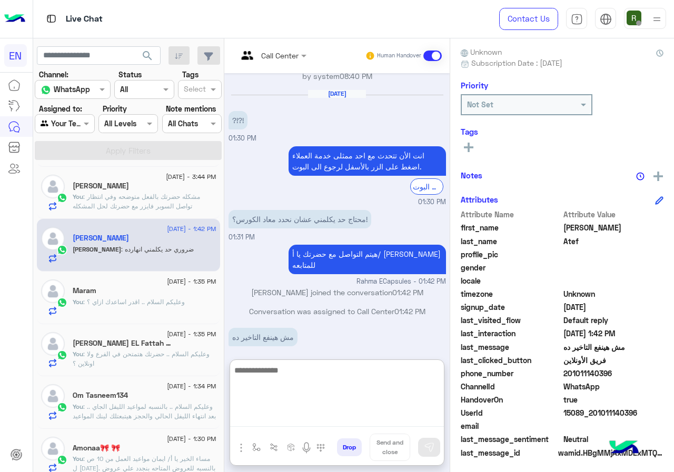
click at [320, 394] on textarea at bounding box center [337, 395] width 214 height 63
type textarea "**********"
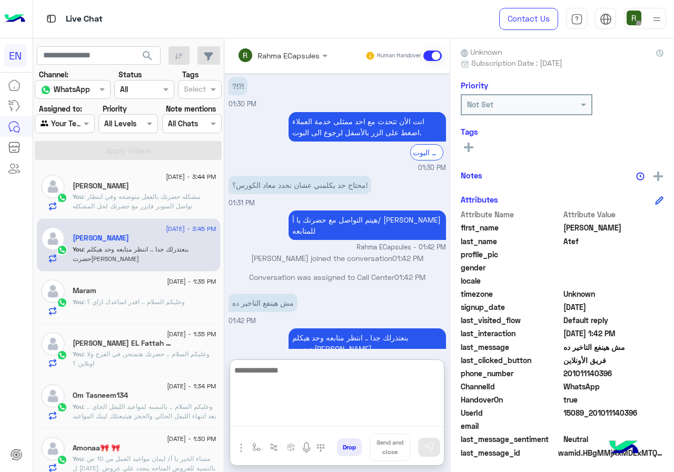
scroll to position [263, 0]
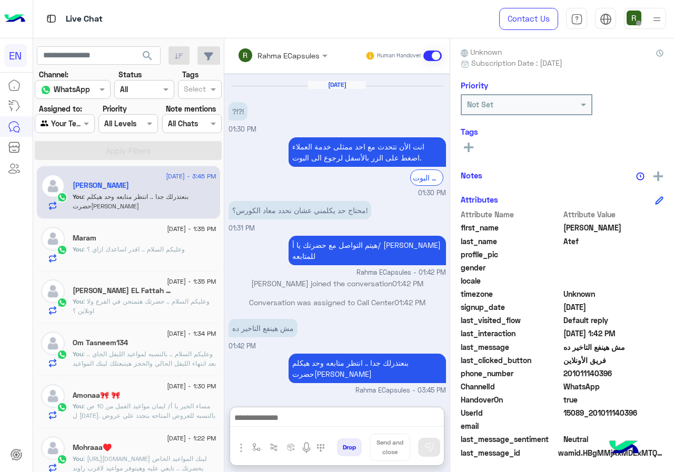
click at [91, 114] on div "Assigned to: Agent Filter Your Team" at bounding box center [65, 118] width 60 height 30
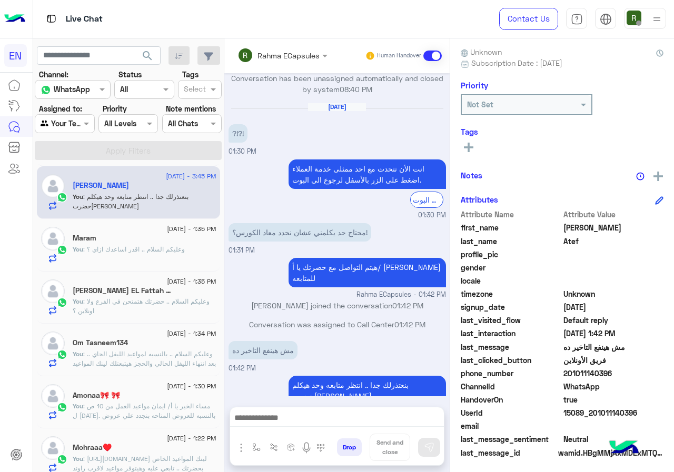
click at [88, 123] on div at bounding box center [64, 123] width 58 height 12
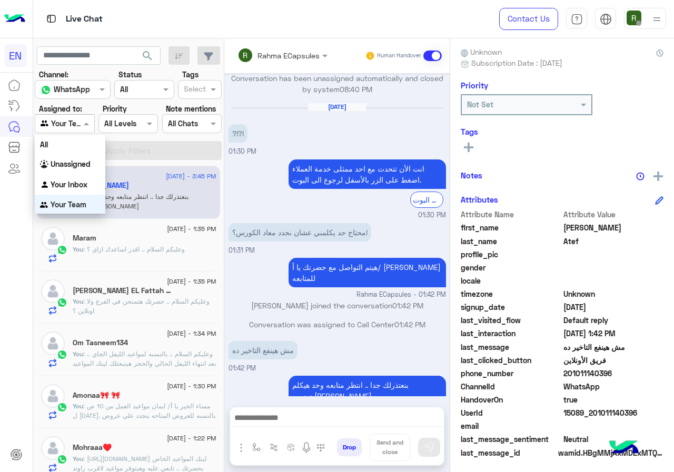
scroll to position [1, 0]
click at [82, 179] on div "Your Inbox" at bounding box center [70, 184] width 71 height 21
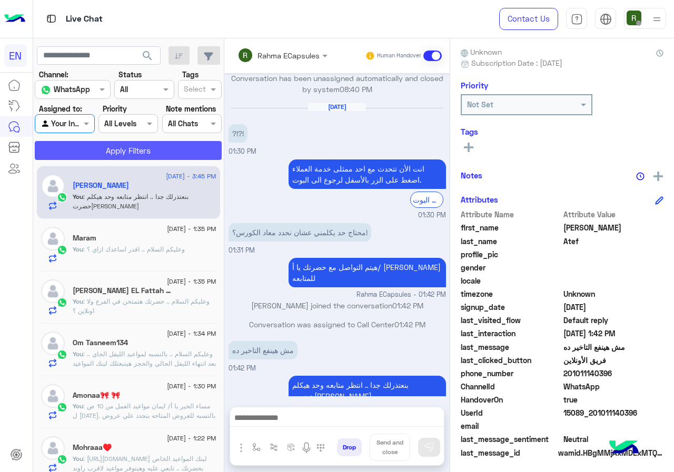
click at [100, 144] on button "Apply Filters" at bounding box center [128, 150] width 187 height 19
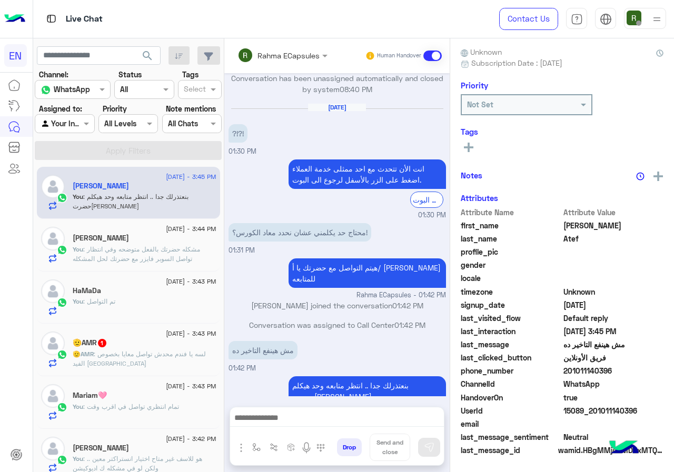
scroll to position [0, 0]
click at [282, 50] on input "text" at bounding box center [269, 55] width 62 height 11
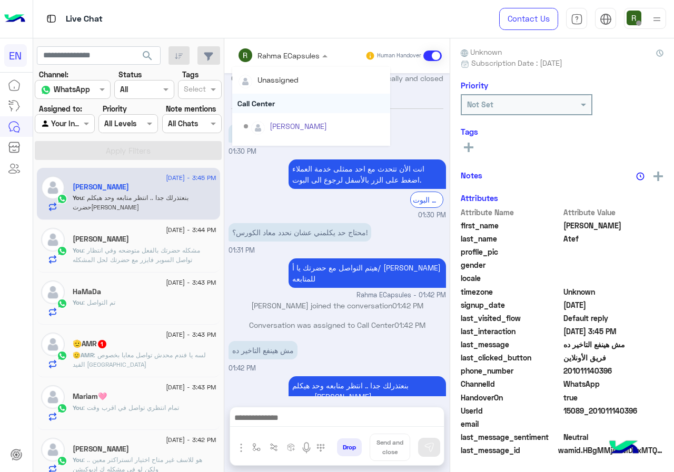
click at [278, 106] on div "Call Center" at bounding box center [311, 103] width 158 height 19
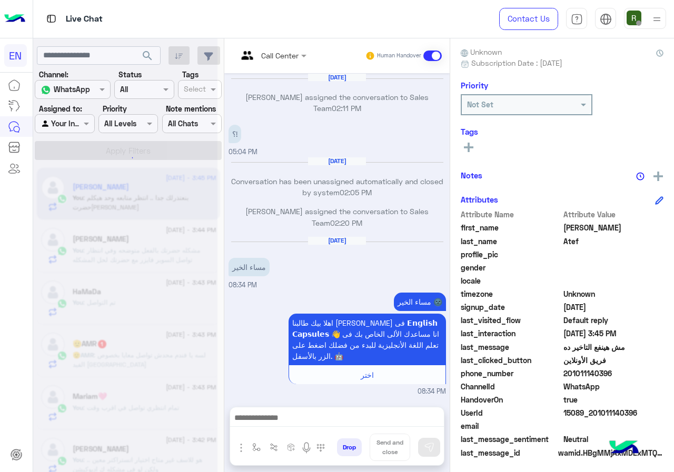
click at [280, 50] on input "text" at bounding box center [259, 55] width 43 height 11
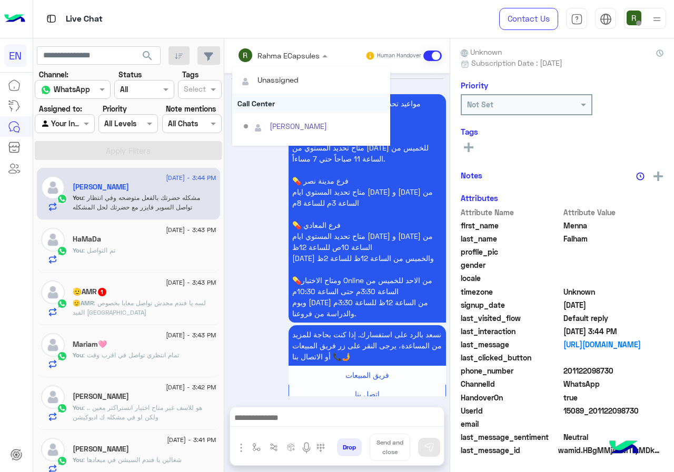
scroll to position [859, 0]
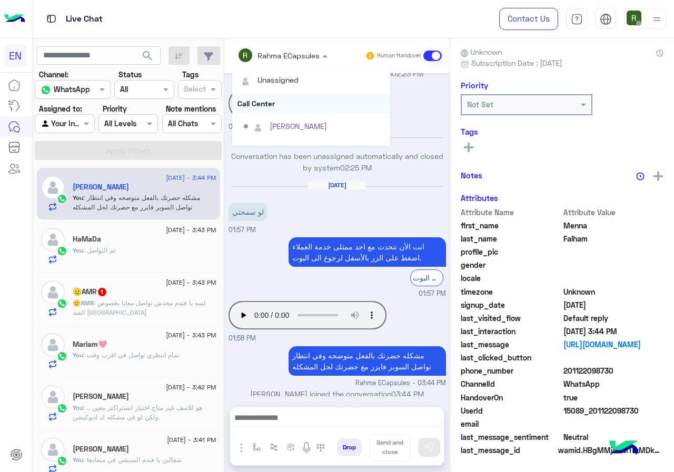
click at [284, 94] on div "Call Center" at bounding box center [311, 103] width 158 height 19
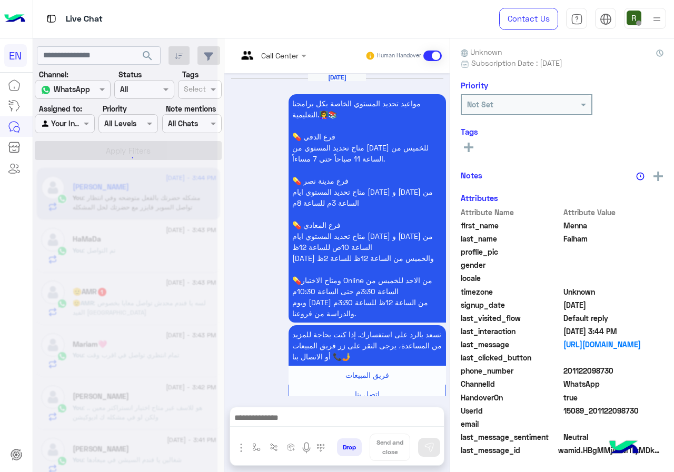
click at [283, 65] on div "Call Center Human Handover" at bounding box center [336, 55] width 225 height 35
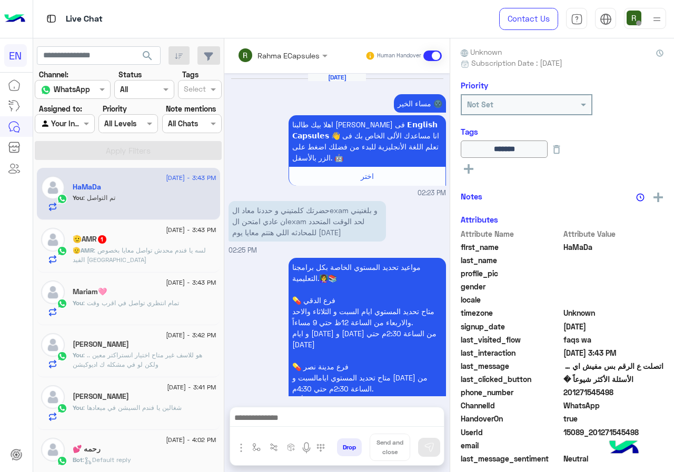
scroll to position [1252, 0]
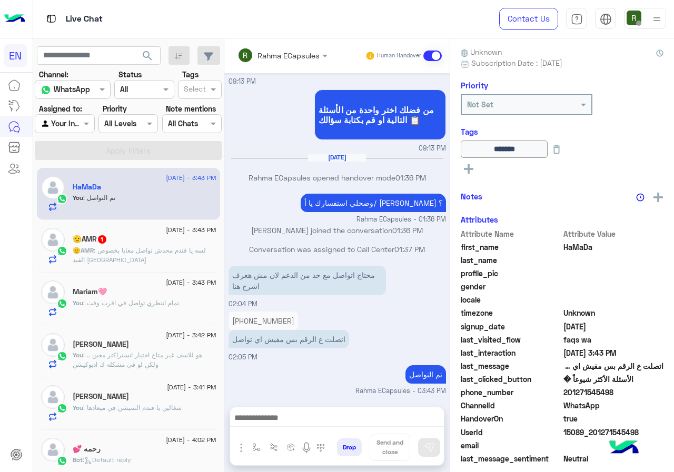
click at [288, 78] on div "الأسئلة الأكثر شيوعاً � 09:13 PM" at bounding box center [338, 69] width 218 height 36
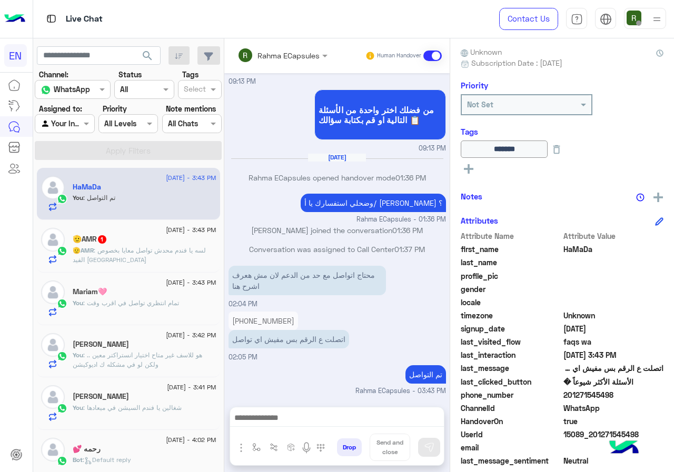
click at [289, 64] on div "Rahma ECapsules" at bounding box center [279, 55] width 82 height 21
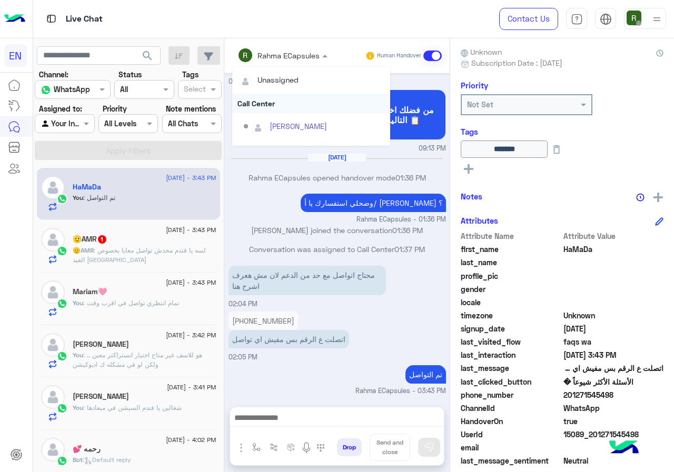
click at [283, 110] on div "Call Center" at bounding box center [311, 103] width 158 height 19
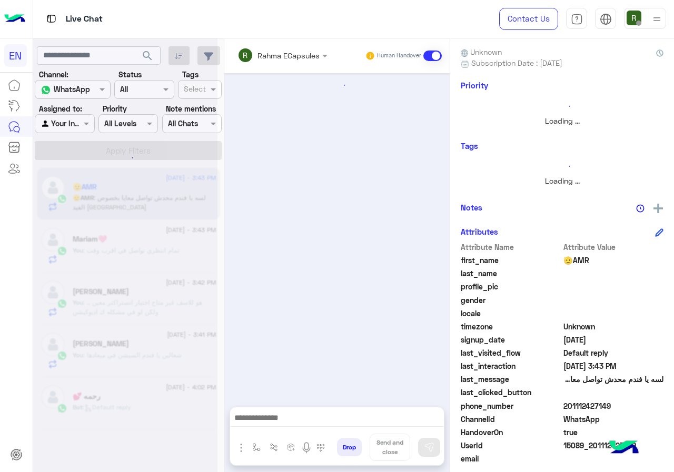
scroll to position [92, 0]
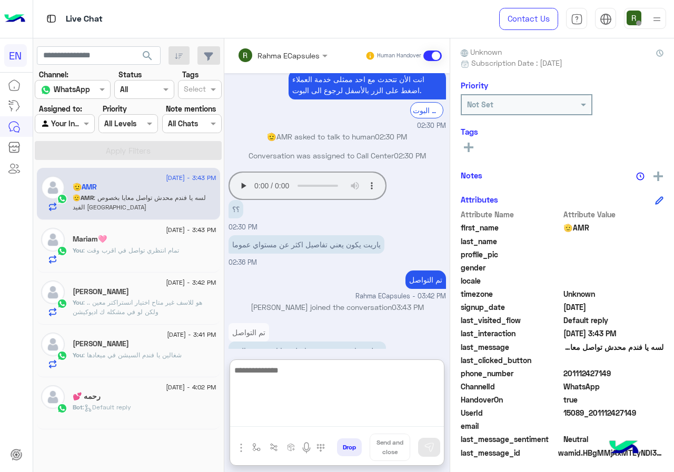
click at [305, 415] on textarea at bounding box center [337, 395] width 214 height 63
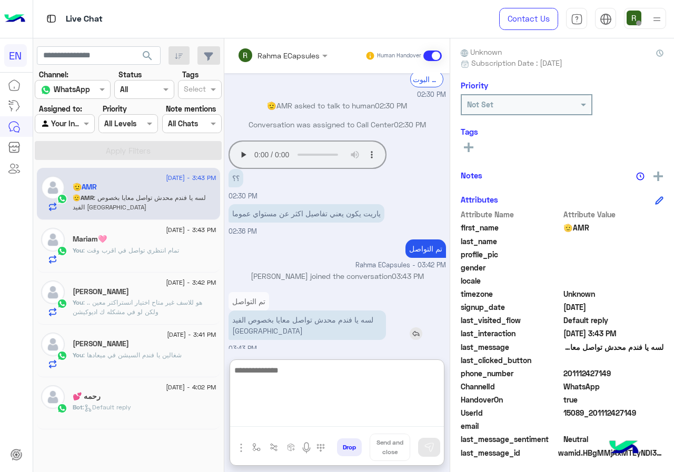
scroll to position [117, 0]
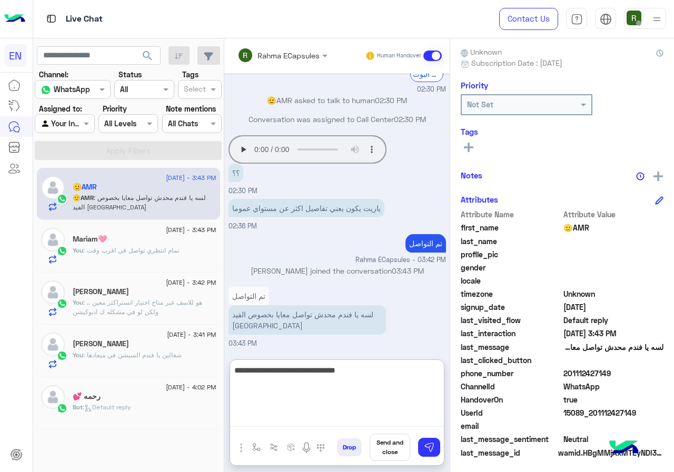
type textarea "**********"
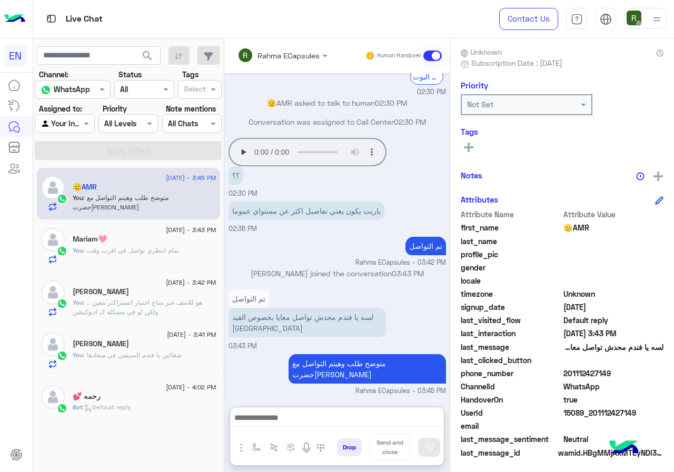
click at [293, 60] on input "text" at bounding box center [269, 55] width 62 height 11
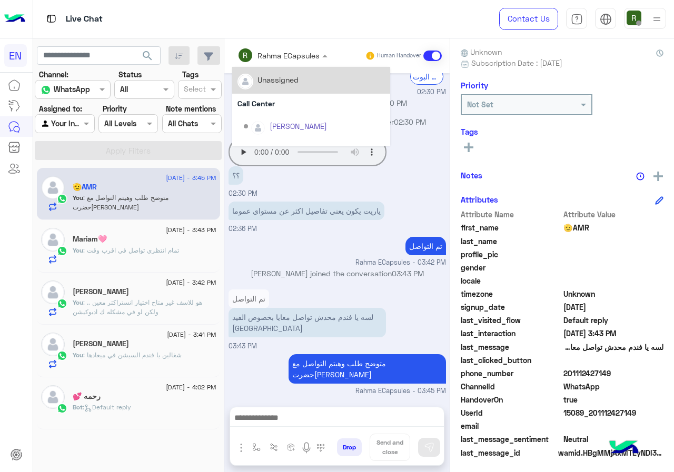
scroll to position [103, 0]
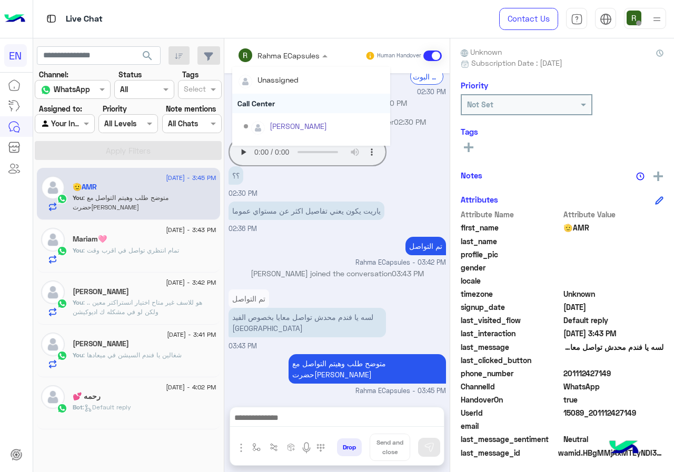
click at [291, 111] on div "Call Center" at bounding box center [311, 103] width 158 height 19
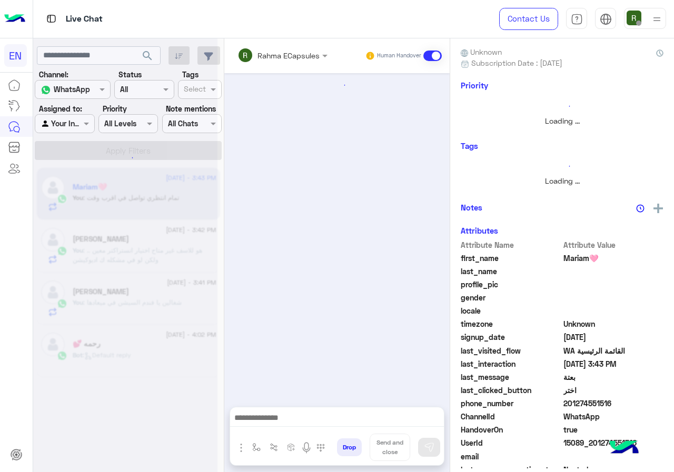
click at [273, 47] on div "Rahma ECapsules" at bounding box center [279, 55] width 82 height 21
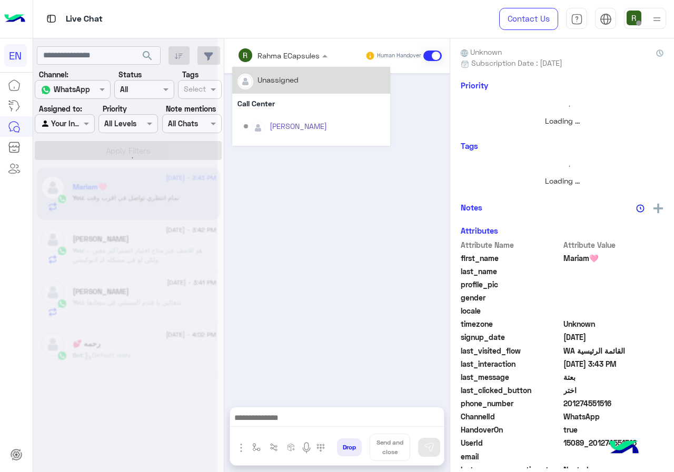
scroll to position [310, 0]
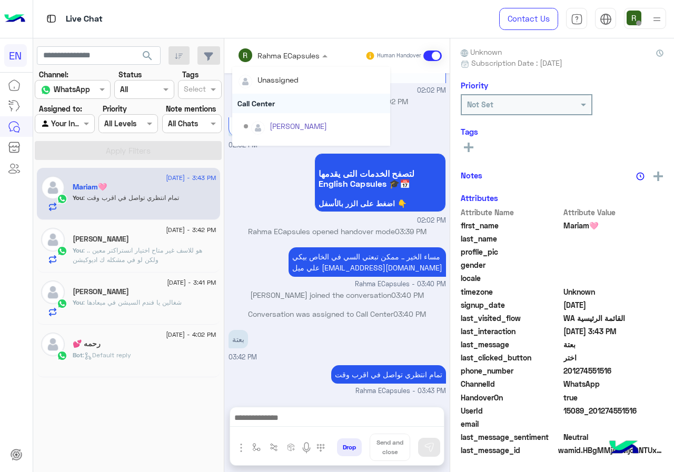
click at [277, 96] on div "Call Center" at bounding box center [311, 103] width 158 height 19
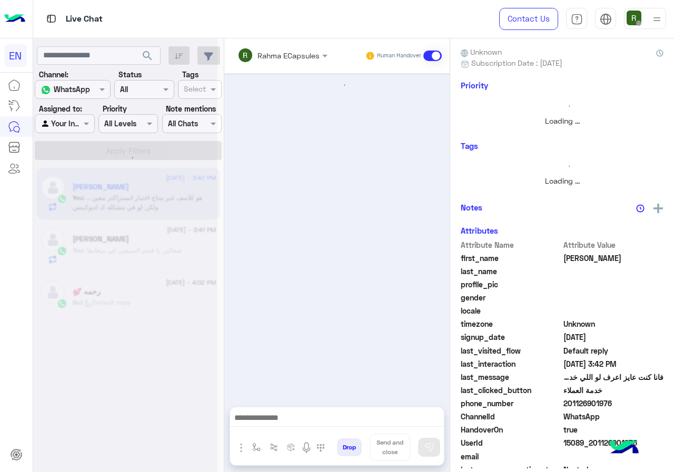
click at [278, 55] on input "text" at bounding box center [269, 55] width 62 height 11
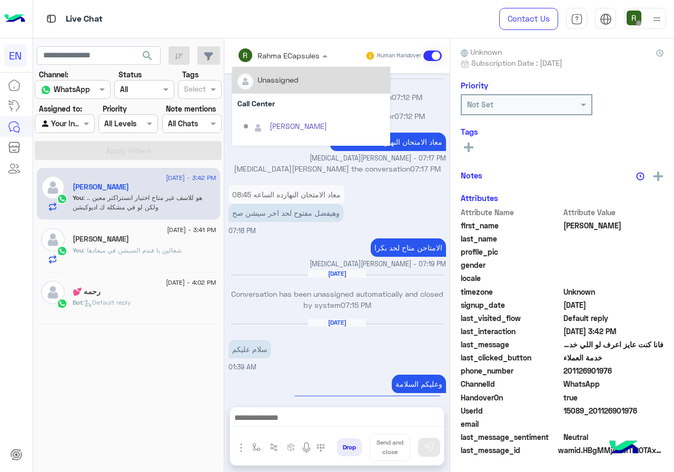
scroll to position [709, 0]
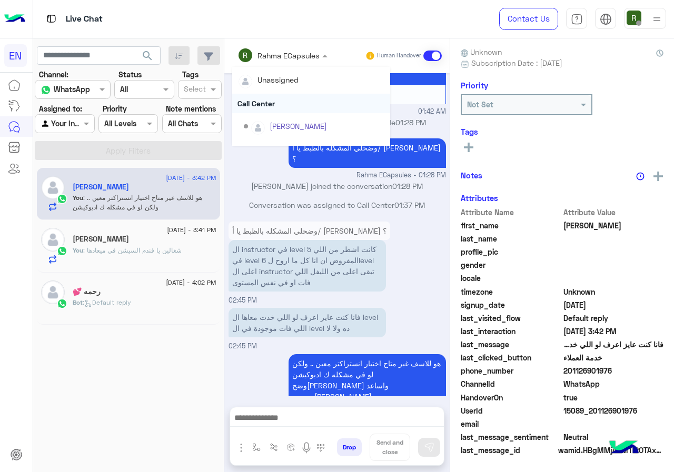
click at [273, 100] on div "Call Center" at bounding box center [311, 103] width 158 height 19
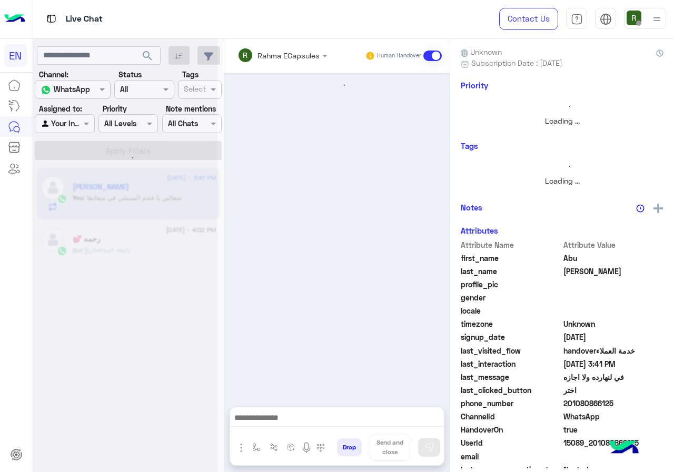
click at [273, 57] on input "text" at bounding box center [269, 55] width 62 height 11
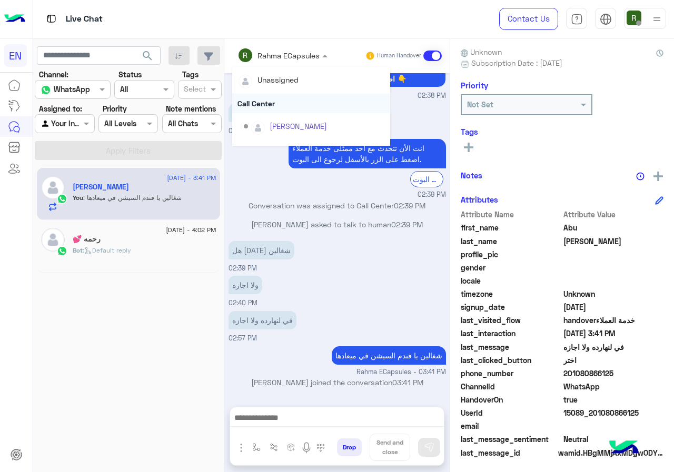
click at [267, 109] on div "Call Center" at bounding box center [311, 103] width 158 height 19
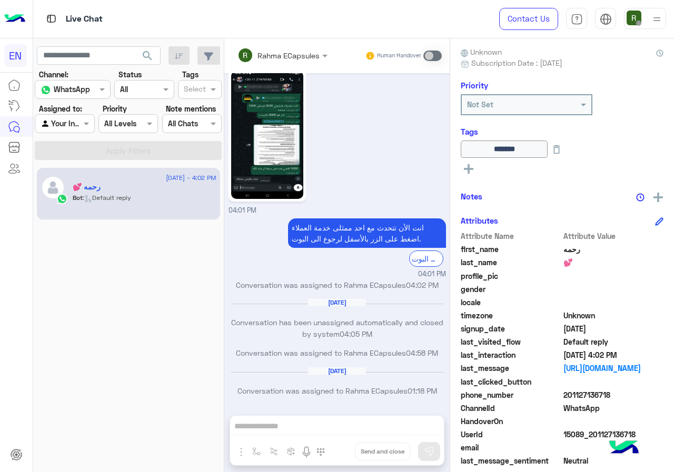
click at [64, 126] on input "text" at bounding box center [53, 124] width 24 height 11
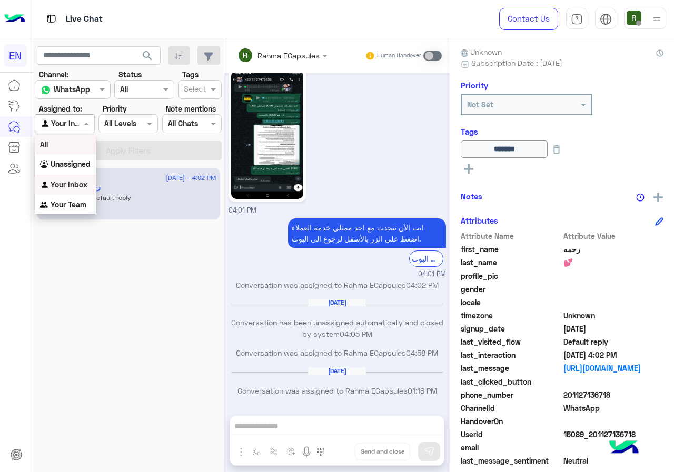
click at [77, 152] on div "All" at bounding box center [65, 144] width 61 height 19
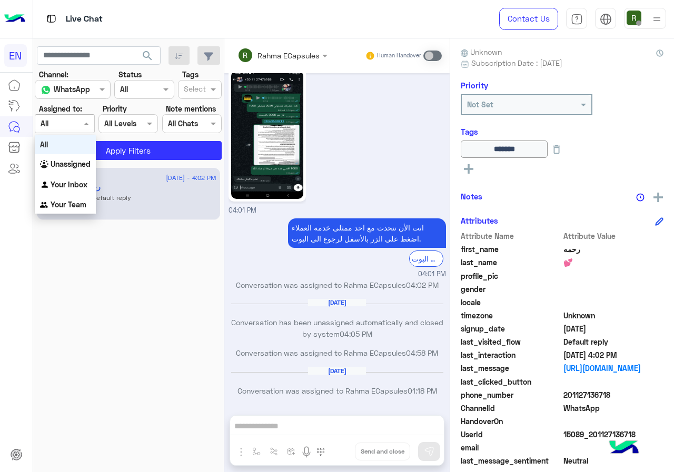
click at [78, 119] on div at bounding box center [64, 123] width 58 height 12
click at [74, 163] on b "Unassigned" at bounding box center [71, 164] width 40 height 9
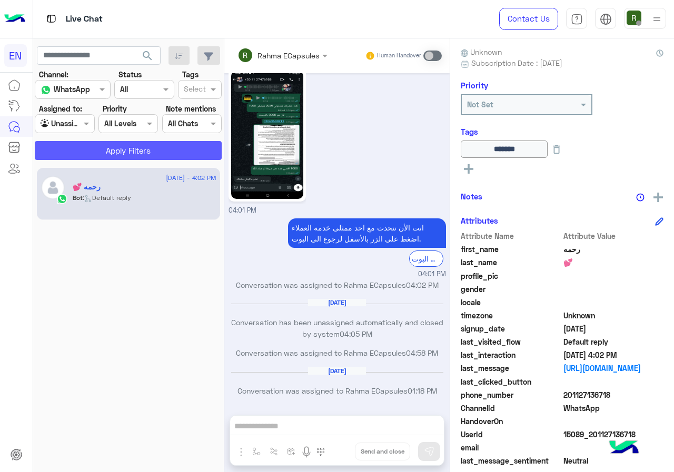
click at [78, 146] on button "Apply Filters" at bounding box center [128, 150] width 187 height 19
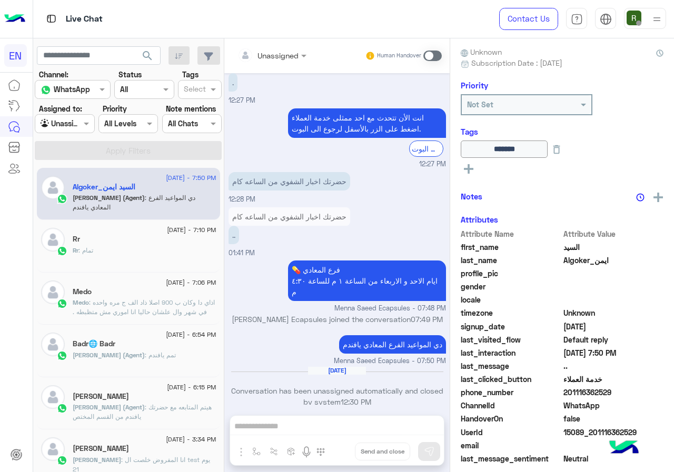
click at [73, 139] on section "Channel: Channel WhatsApp Status Channel All Tags Select Assigned to: Agent Fil…" at bounding box center [128, 114] width 175 height 91
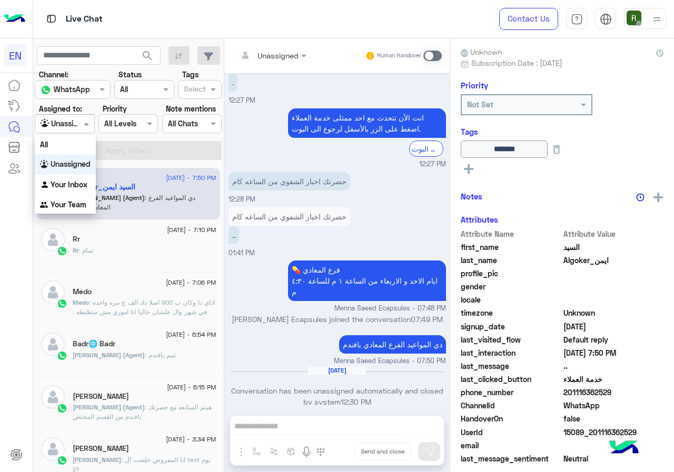
click at [78, 125] on div at bounding box center [64, 123] width 58 height 12
drag, startPoint x: 78, startPoint y: 205, endPoint x: 92, endPoint y: 166, distance: 41.5
click at [78, 204] on b "Your Team" at bounding box center [69, 204] width 36 height 9
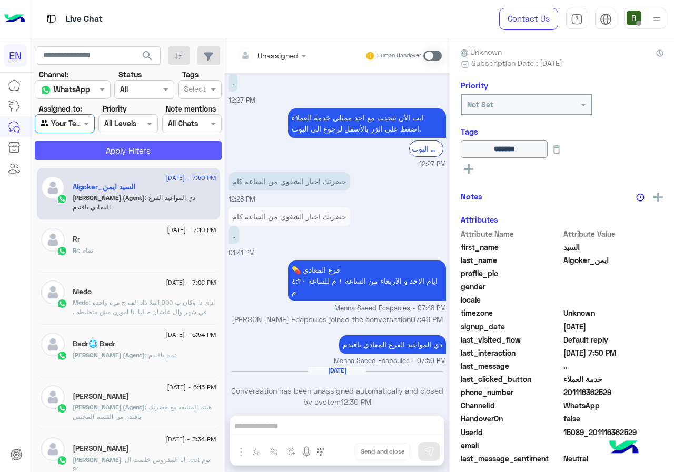
click at [97, 147] on button "Apply Filters" at bounding box center [128, 150] width 187 height 19
